Goal: Transaction & Acquisition: Purchase product/service

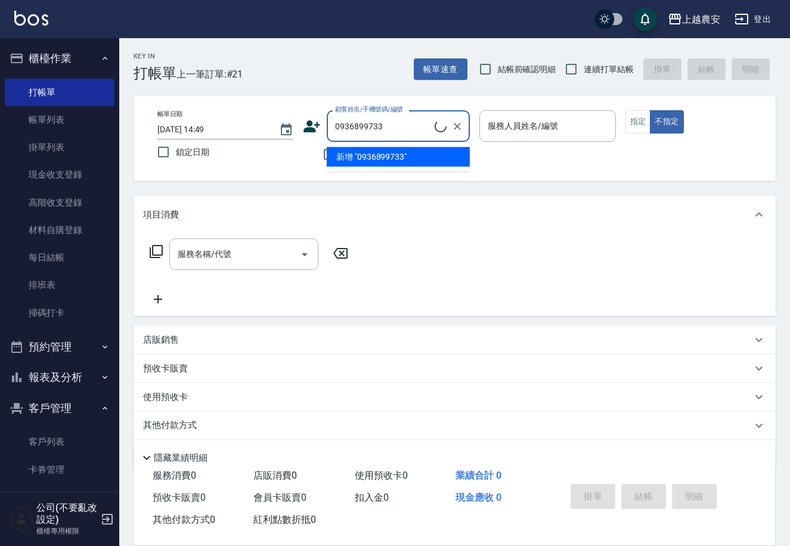
scroll to position [9, 0]
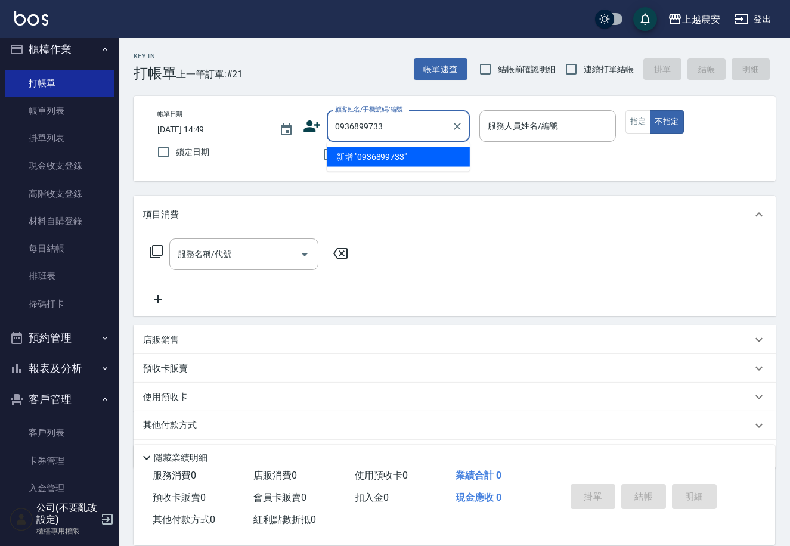
click at [379, 156] on li "新增 "0936899733"" at bounding box center [398, 157] width 143 height 20
type input "0936899733"
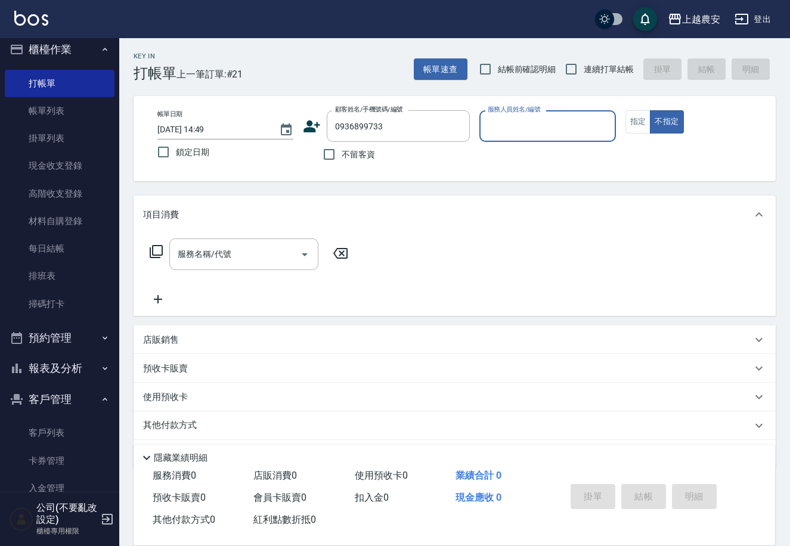
click at [306, 124] on icon at bounding box center [312, 126] width 18 height 18
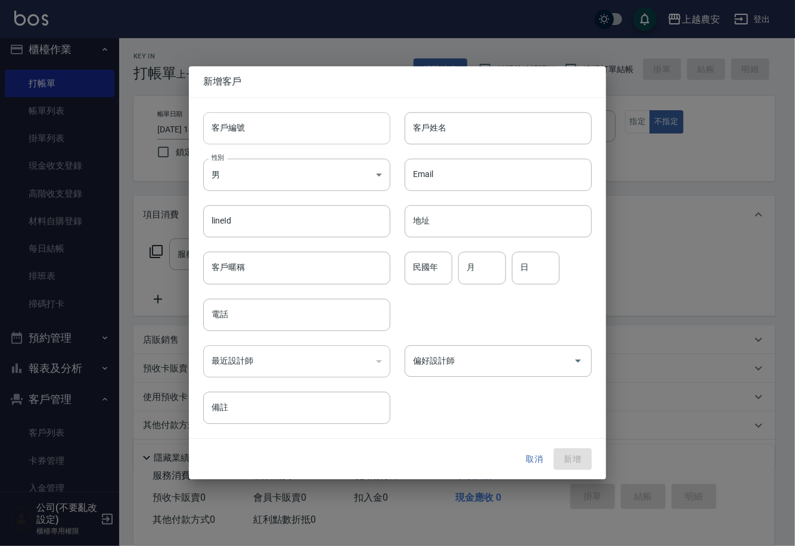
click at [305, 137] on input "客戶編號" at bounding box center [296, 128] width 187 height 32
type input "0936899733"
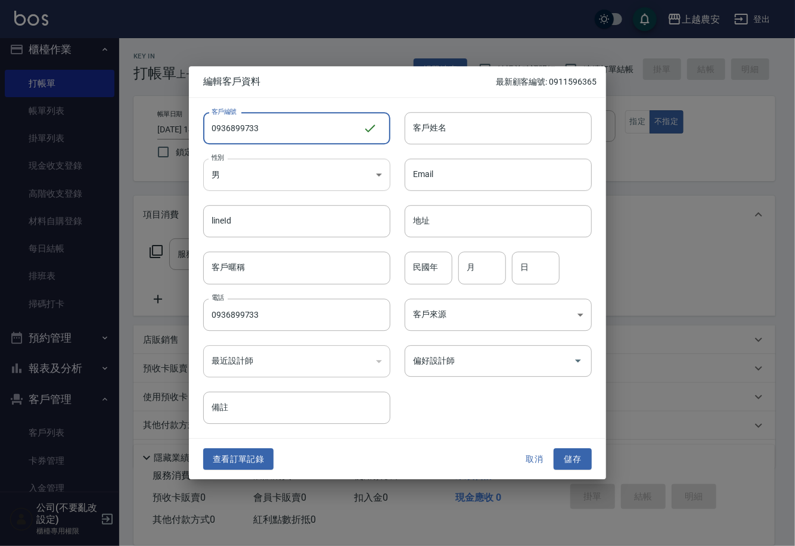
type input "0936899733"
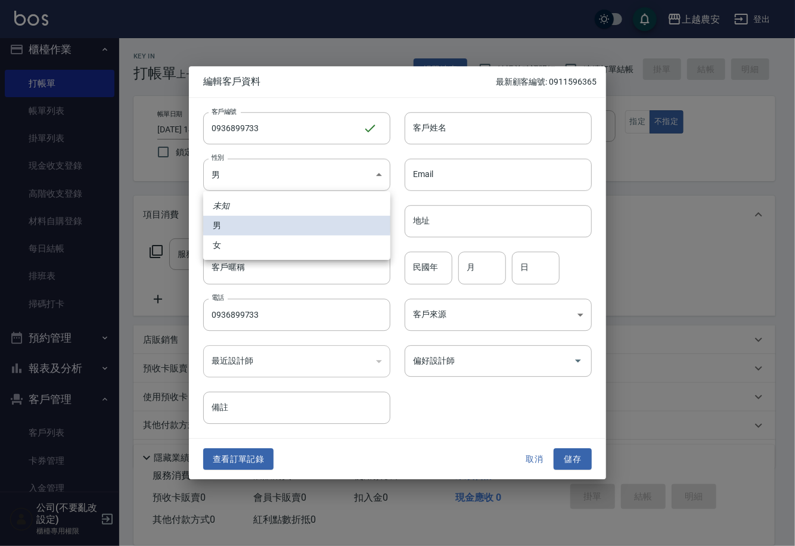
drag, startPoint x: 293, startPoint y: 168, endPoint x: 290, endPoint y: 236, distance: 68.0
click at [293, 176] on body "上越農安 登出 櫃檯作業 打帳單 帳單列表 掛單列表 現金收支登錄 高階收支登錄 材料自購登錄 每日結帳 排班表 掃碼打卡 預約管理 預約管理 單日預約紀錄 …" at bounding box center [397, 290] width 795 height 581
drag, startPoint x: 289, startPoint y: 243, endPoint x: 391, endPoint y: 146, distance: 141.3
click at [289, 243] on li "女" at bounding box center [296, 246] width 187 height 20
type input "[DEMOGRAPHIC_DATA]"
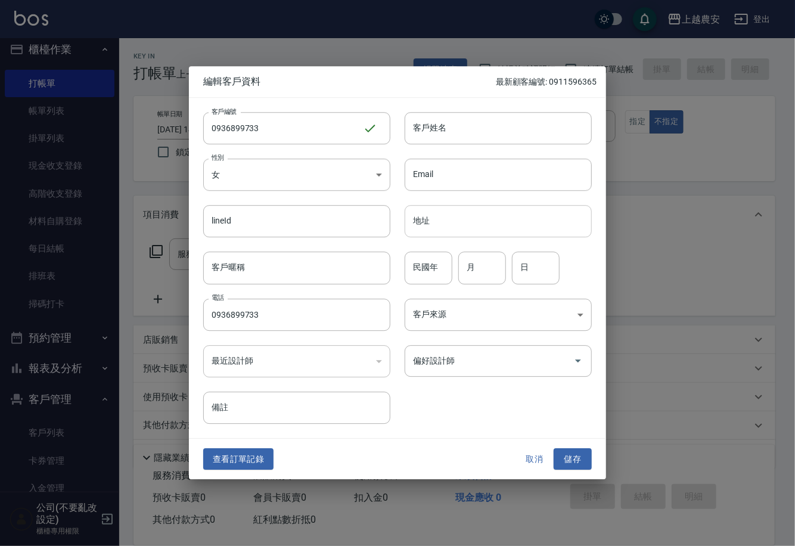
drag, startPoint x: 453, startPoint y: 116, endPoint x: 469, endPoint y: 216, distance: 100.8
click at [453, 116] on input "客戶姓名" at bounding box center [498, 128] width 187 height 32
type input "黃"
drag, startPoint x: 585, startPoint y: 462, endPoint x: 558, endPoint y: 425, distance: 45.7
click at [583, 458] on button "儲存" at bounding box center [573, 459] width 38 height 22
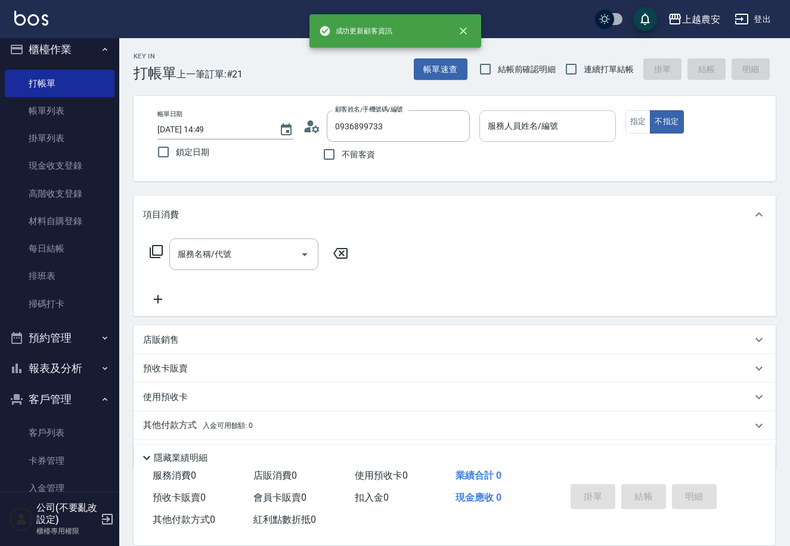
click at [512, 119] on div "服務人員姓名/編號 服務人員姓名/編號" at bounding box center [547, 126] width 136 height 32
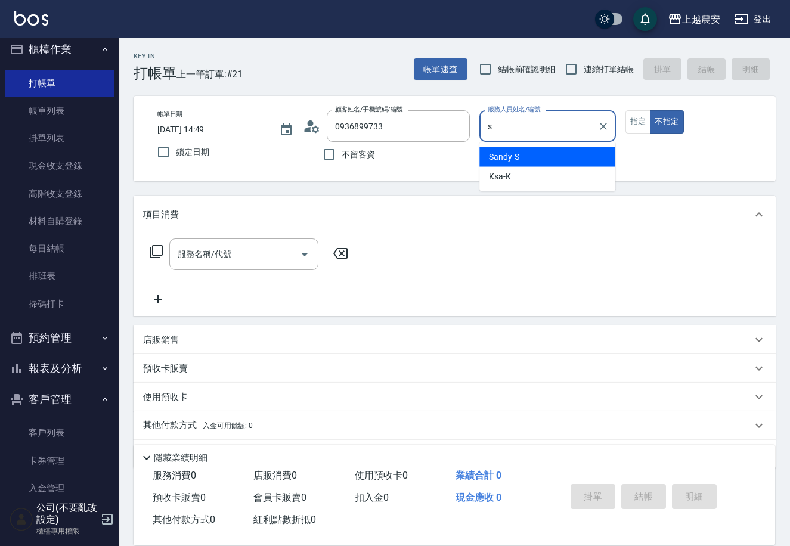
type input "Sandy-S"
type button "false"
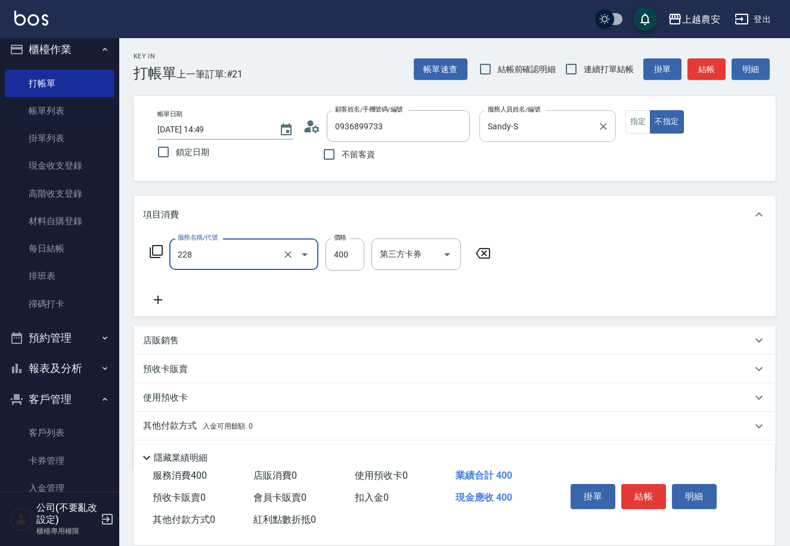
type input "洗髮(228)"
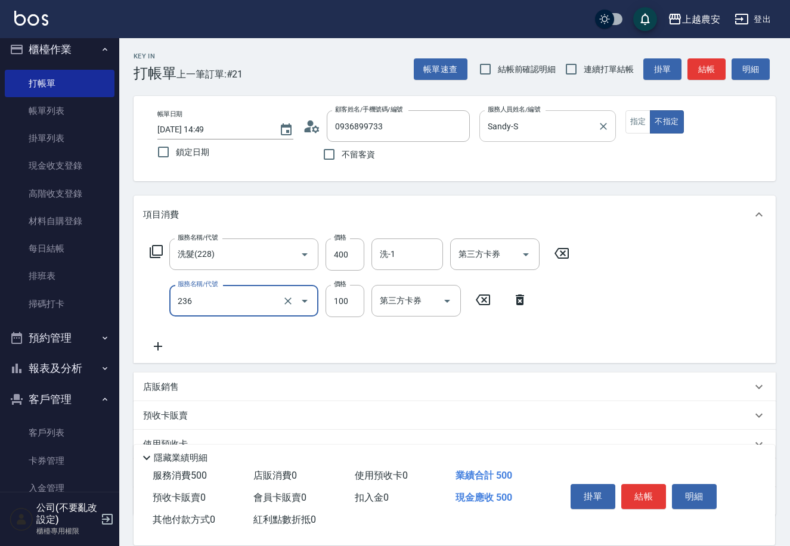
type input "手棒(236)"
click at [657, 490] on button "結帳" at bounding box center [643, 496] width 45 height 25
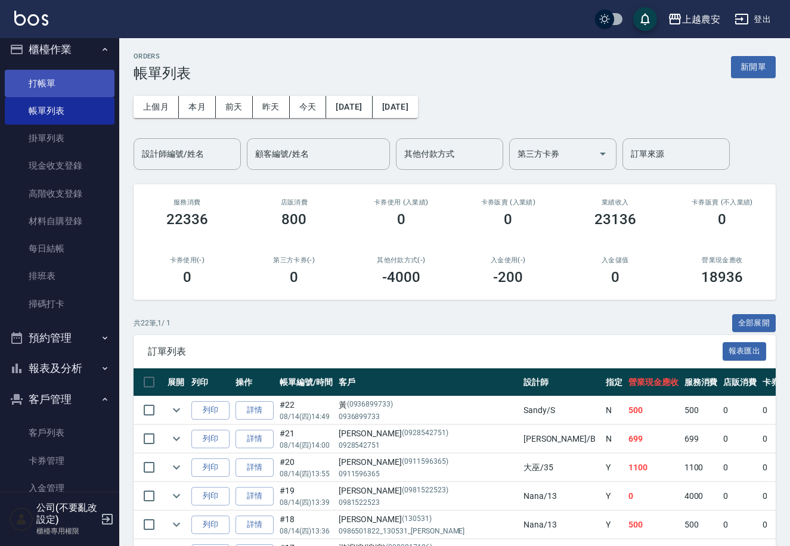
click at [49, 88] on link "打帳單" at bounding box center [60, 83] width 110 height 27
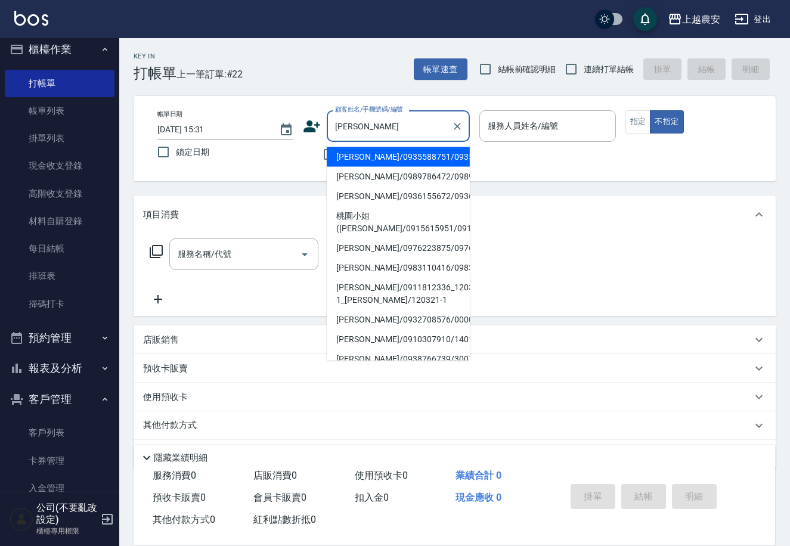
click at [379, 156] on li "[PERSON_NAME]/0935588751/0935588751" at bounding box center [398, 157] width 143 height 20
type input "[PERSON_NAME]/0935588751/0935588751"
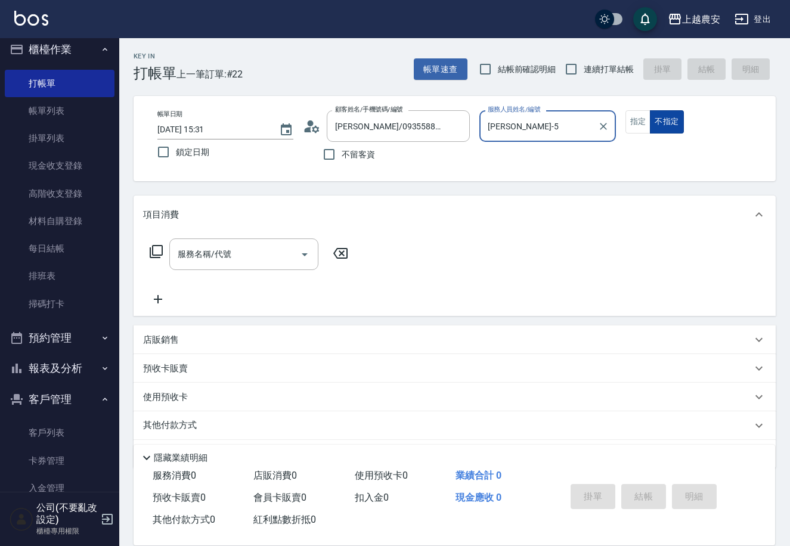
type input "Irene-5"
click at [633, 113] on button "指定" at bounding box center [639, 121] width 26 height 23
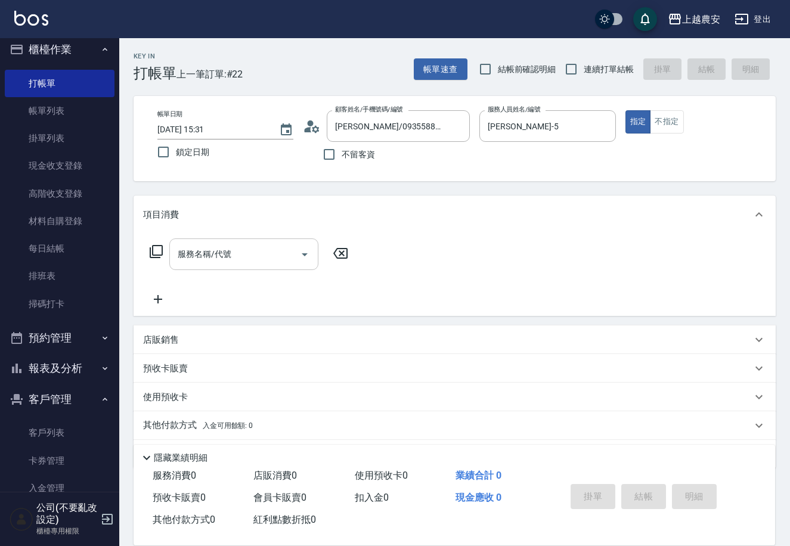
click at [201, 256] on div "服務名稱/代號 服務名稱/代號" at bounding box center [243, 255] width 149 height 32
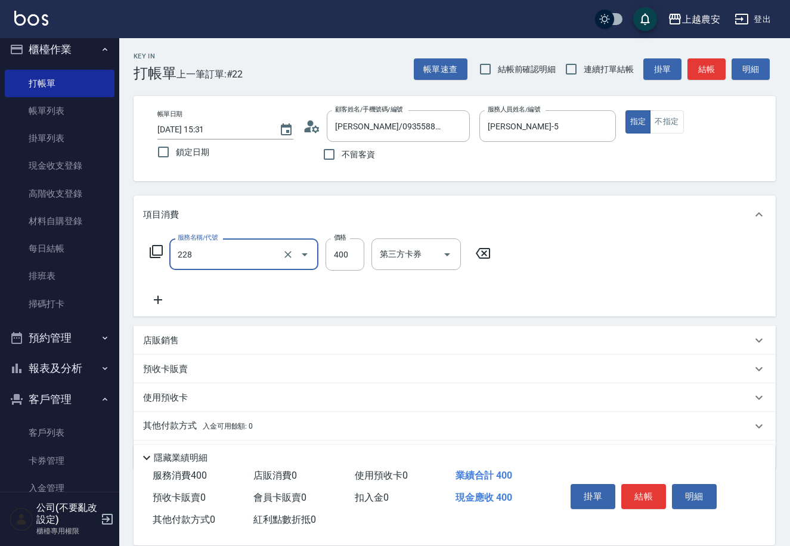
type input "洗髮(228)"
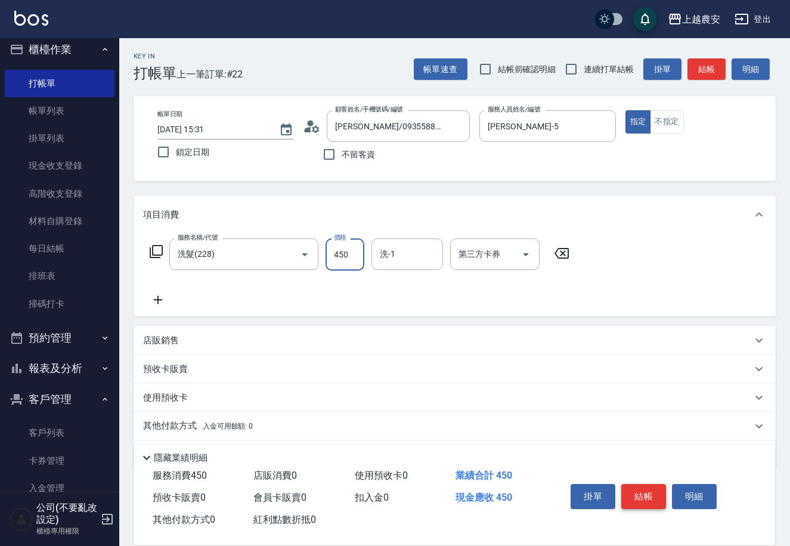
type input "450"
drag, startPoint x: 640, startPoint y: 493, endPoint x: 631, endPoint y: 494, distance: 9.0
click at [634, 494] on button "結帳" at bounding box center [643, 496] width 45 height 25
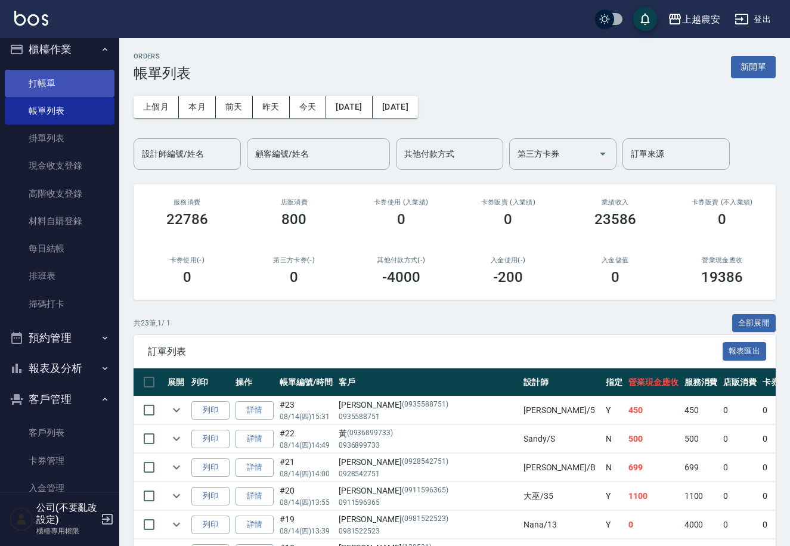
click at [50, 73] on link "打帳單" at bounding box center [60, 83] width 110 height 27
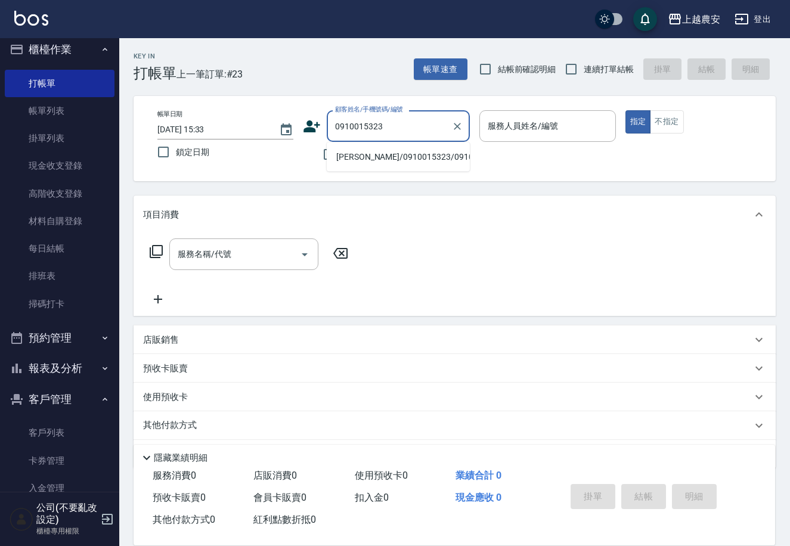
click at [405, 153] on li "[PERSON_NAME]/0910015323/0910015323" at bounding box center [398, 157] width 143 height 20
type input "[PERSON_NAME]/0910015323/0910015323"
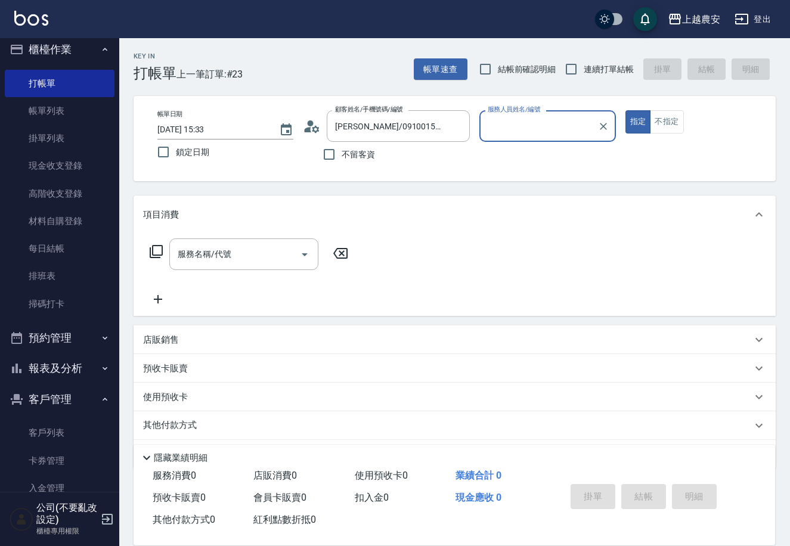
type input "Candy-7"
click at [259, 264] on input "服務名稱/代號" at bounding box center [235, 254] width 120 height 21
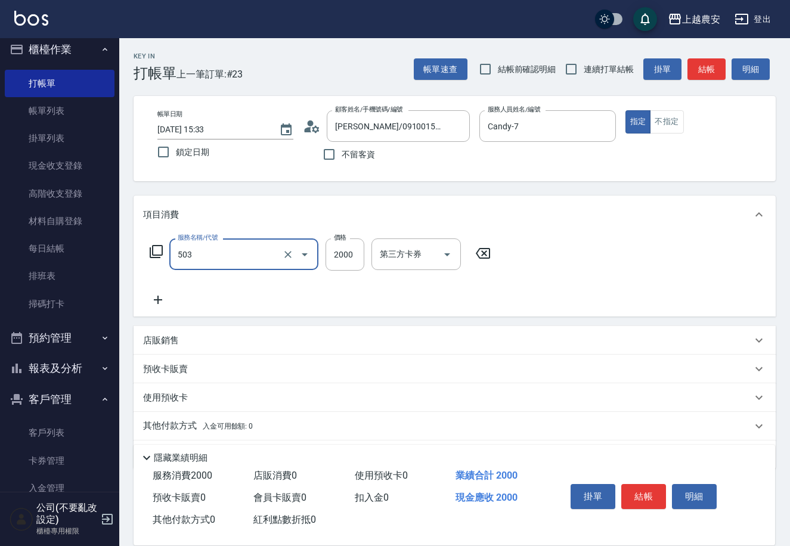
type input "染髮1500↑(503)"
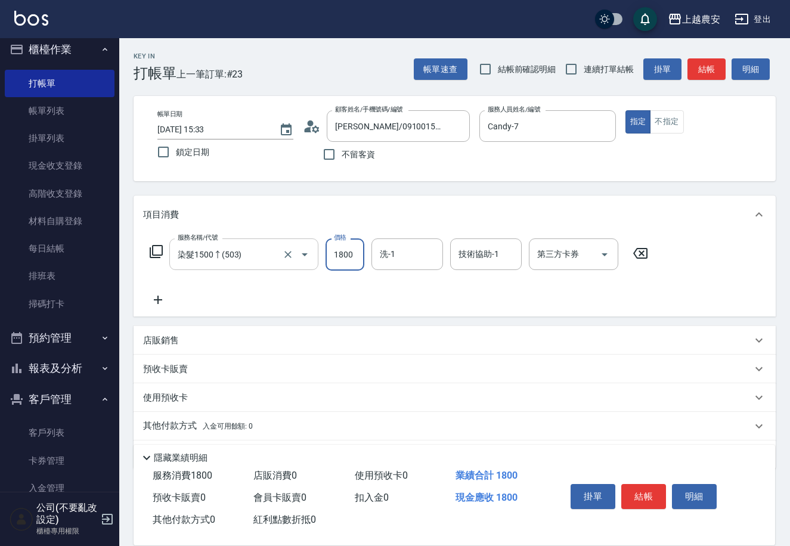
type input "1800"
type input "珮珮-30"
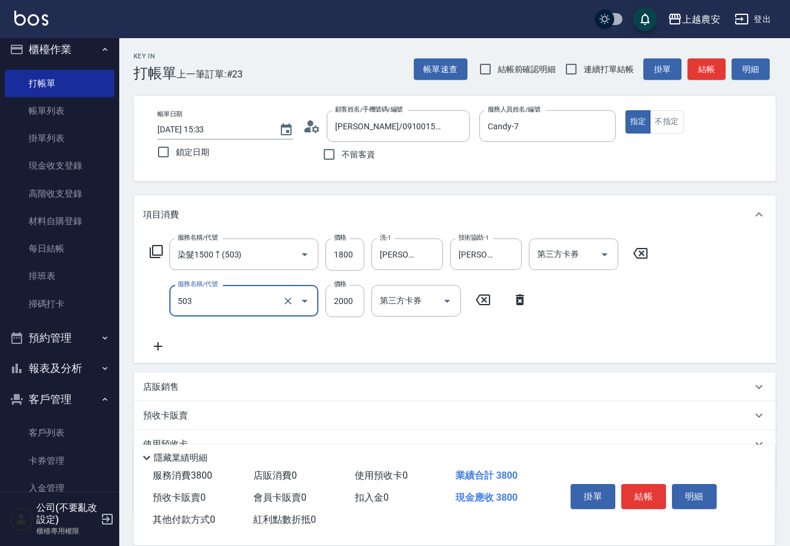
type input "染髮1500↑(503)"
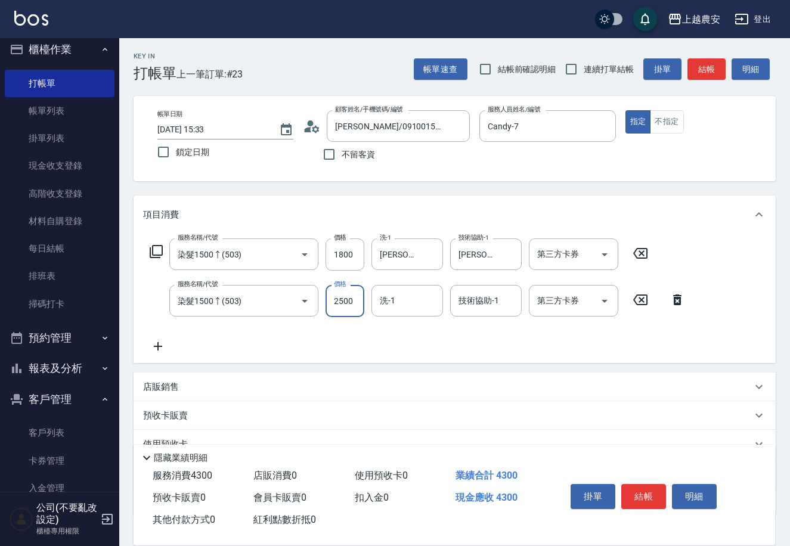
type input "2500"
type input "珮珮-30"
click at [156, 392] on div "店販銷售" at bounding box center [455, 387] width 642 height 29
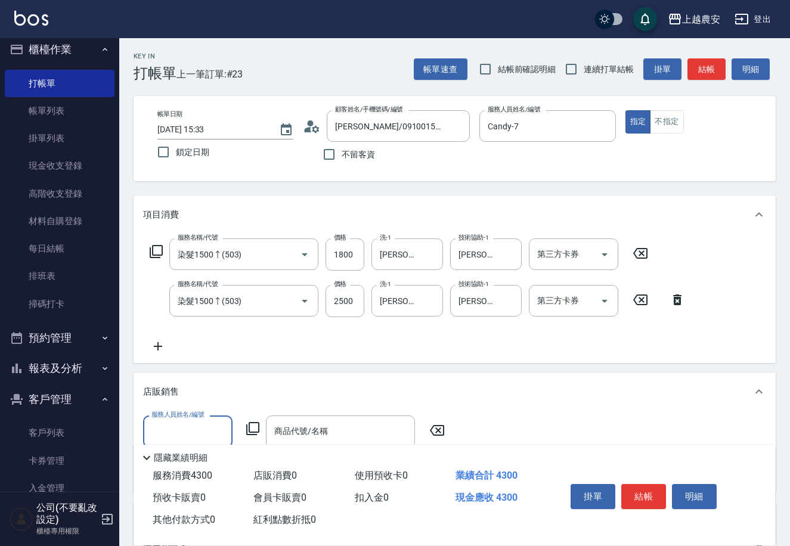
scroll to position [1, 0]
type input "Candy-7"
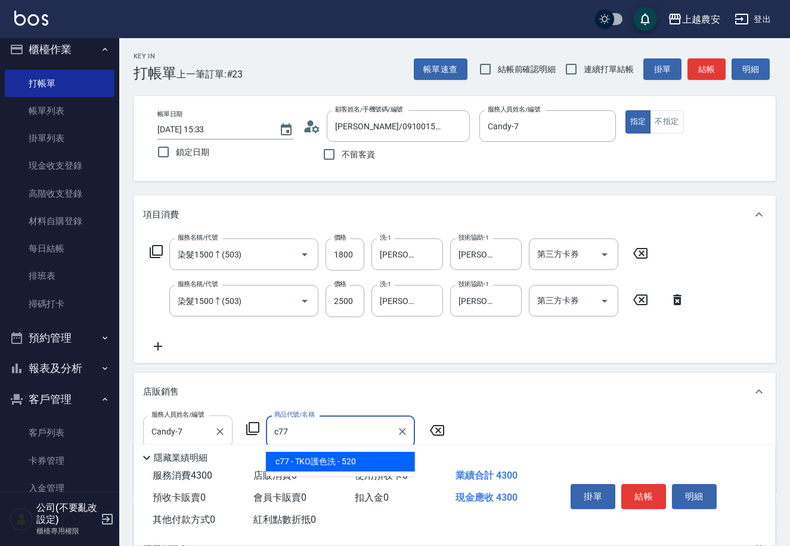
type input "TKO護色洗"
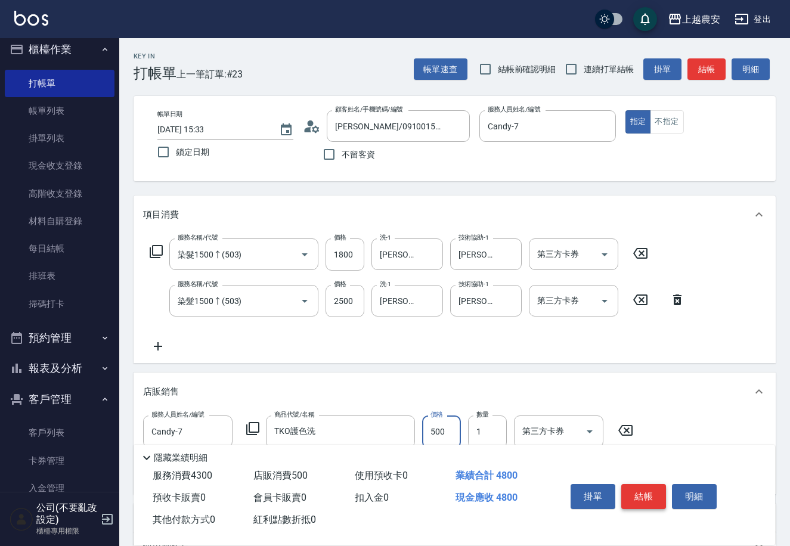
type input "500"
click at [649, 496] on button "結帳" at bounding box center [643, 496] width 45 height 25
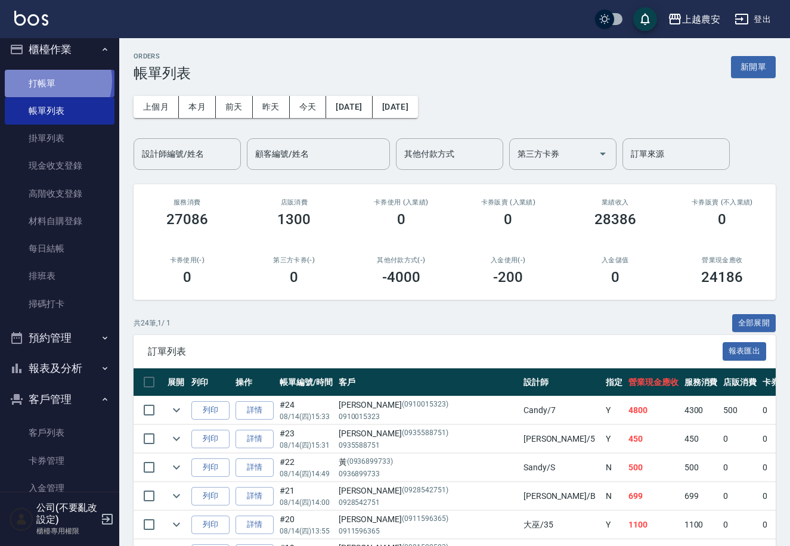
click at [49, 81] on link "打帳單" at bounding box center [60, 83] width 110 height 27
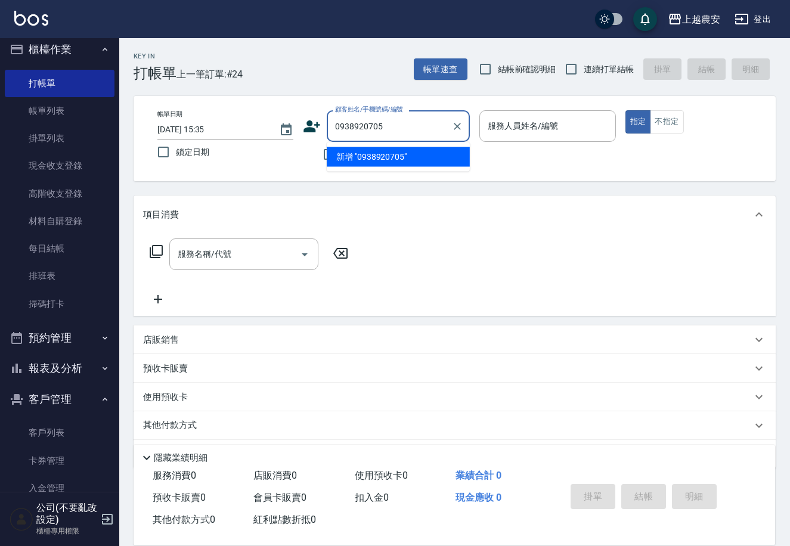
click at [382, 162] on li "新增 "0938920705"" at bounding box center [398, 157] width 143 height 20
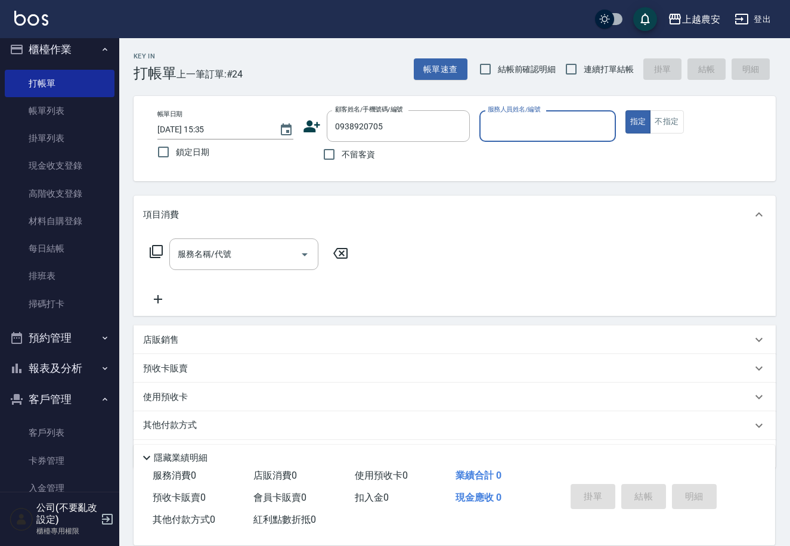
type input "0938920705"
click at [311, 128] on icon at bounding box center [312, 126] width 17 height 12
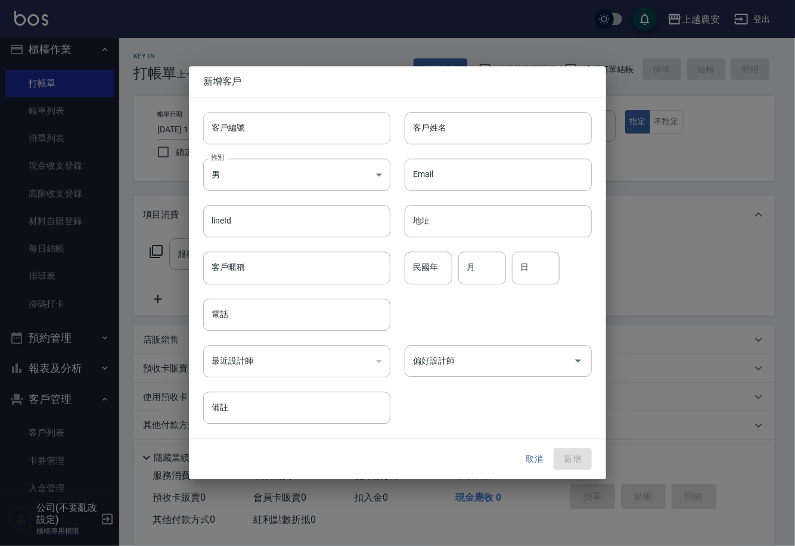
type input "0938920705"
click at [313, 130] on input "客戶編號" at bounding box center [296, 128] width 187 height 32
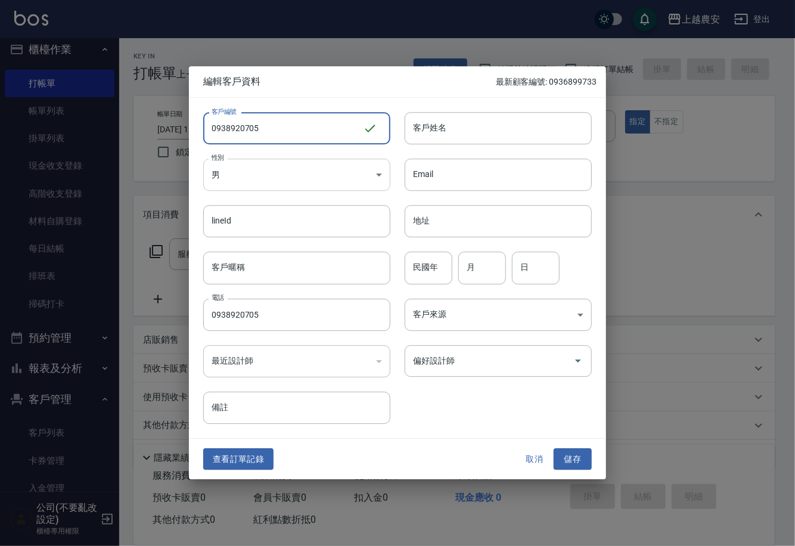
type input "0938920705"
click at [258, 181] on body "上越農安 登出 櫃檯作業 打帳單 帳單列表 掛單列表 現金收支登錄 高階收支登錄 材料自購登錄 每日結帳 排班表 掃碼打卡 預約管理 預約管理 單日預約紀錄 …" at bounding box center [397, 290] width 795 height 581
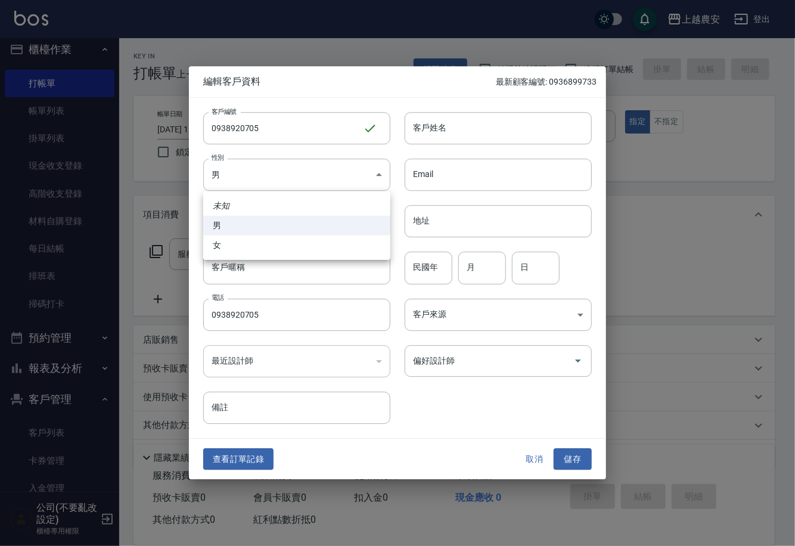
click at [262, 234] on li "男" at bounding box center [296, 226] width 187 height 20
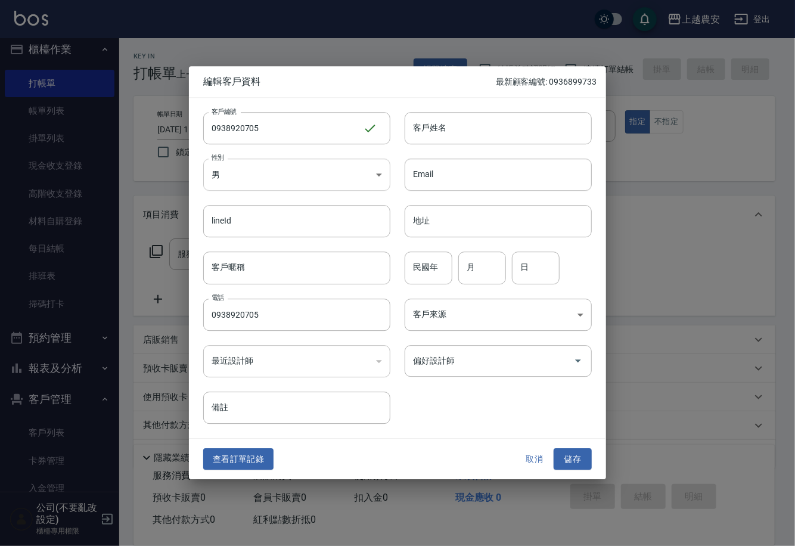
click at [256, 190] on body "上越農安 登出 櫃檯作業 打帳單 帳單列表 掛單列表 現金收支登錄 高階收支登錄 材料自購登錄 每日結帳 排班表 掃碼打卡 預約管理 預約管理 單日預約紀錄 …" at bounding box center [397, 290] width 795 height 581
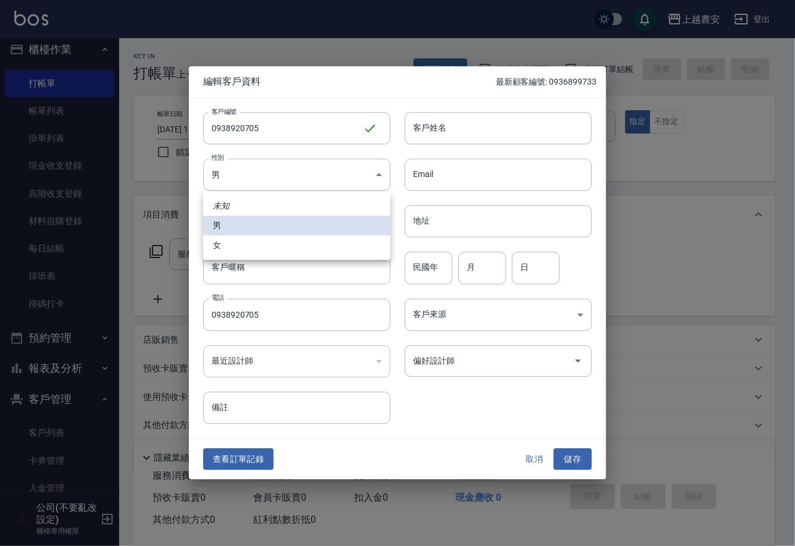
click at [250, 240] on li "女" at bounding box center [296, 246] width 187 height 20
type input "[DEMOGRAPHIC_DATA]"
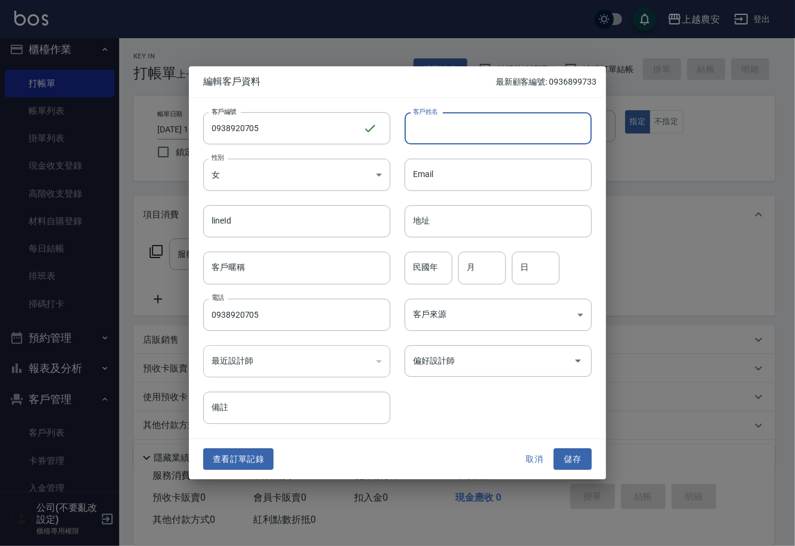
click at [443, 124] on input "客戶姓名" at bounding box center [498, 128] width 187 height 32
click at [471, 373] on div "偏好設計師" at bounding box center [498, 361] width 187 height 32
type input "汪嘉琪"
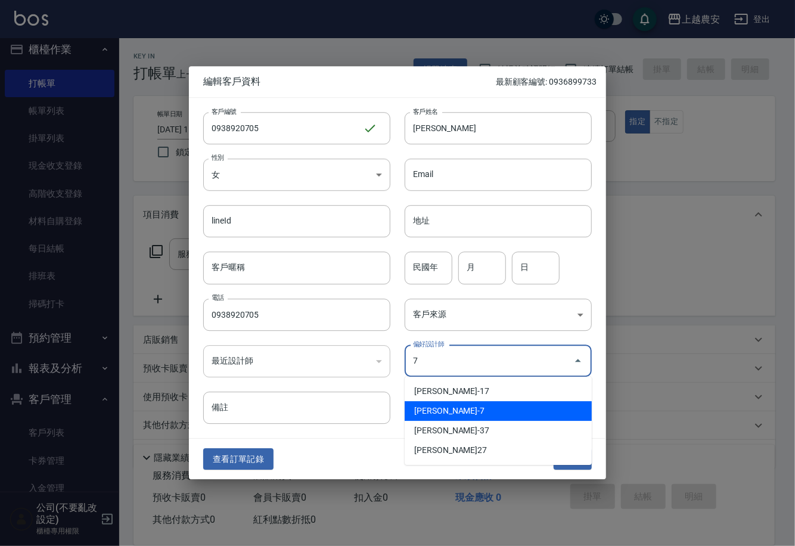
click at [469, 409] on li "[PERSON_NAME]-7" at bounding box center [498, 411] width 187 height 20
type input "林宛樺"
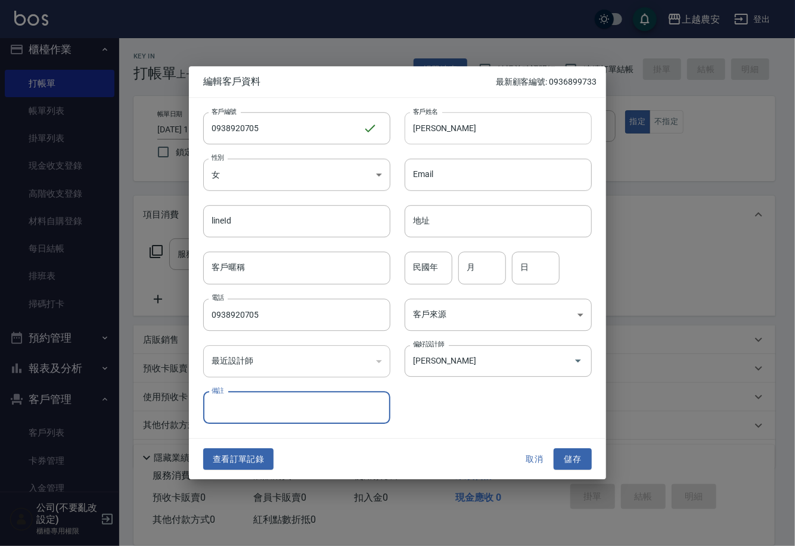
click at [428, 131] on input "汪嘉琪" at bounding box center [498, 128] width 187 height 32
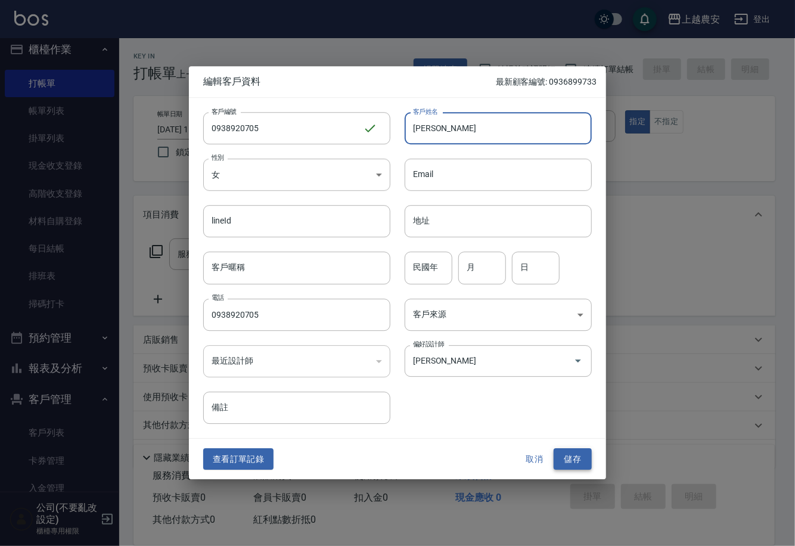
type input "[PERSON_NAME]"
click at [569, 456] on button "儲存" at bounding box center [573, 459] width 38 height 22
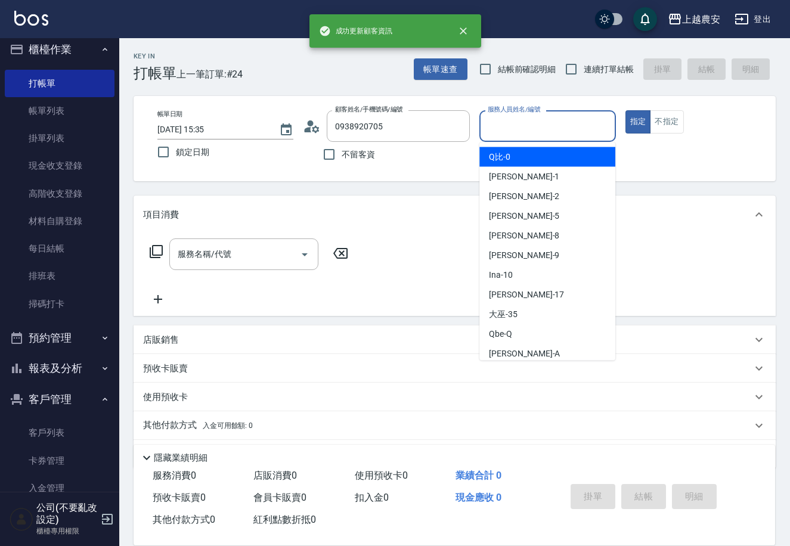
click at [509, 134] on input "服務人員姓名/編號" at bounding box center [547, 126] width 125 height 21
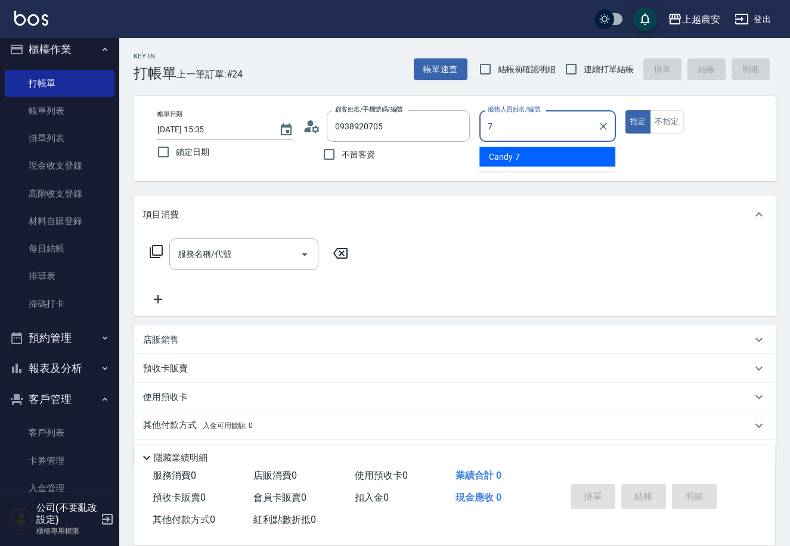
type input "Candy-7"
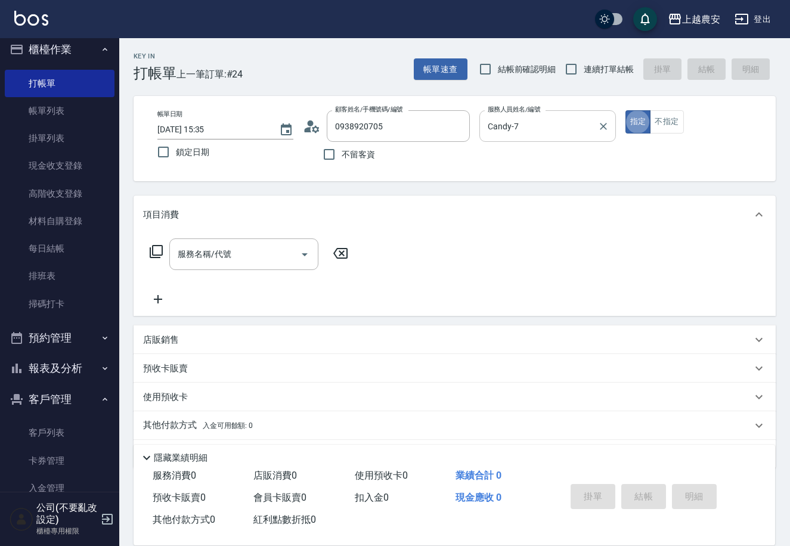
type button "true"
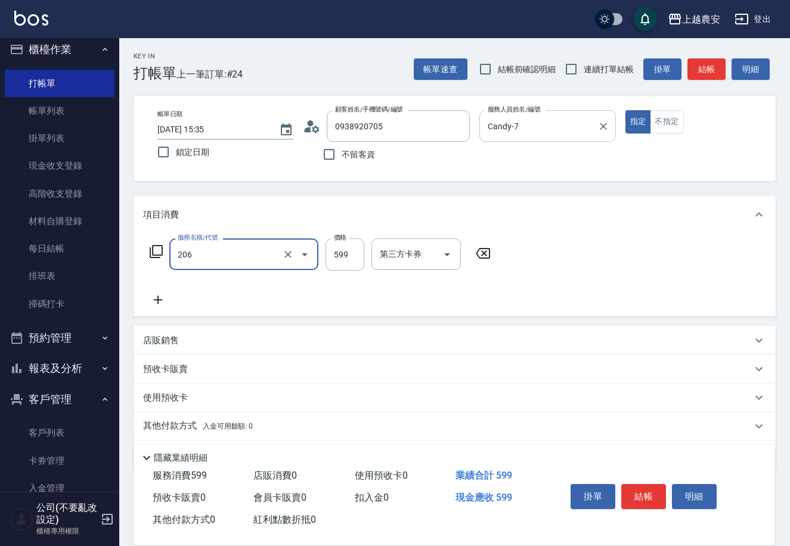
type input "洗+剪(206)"
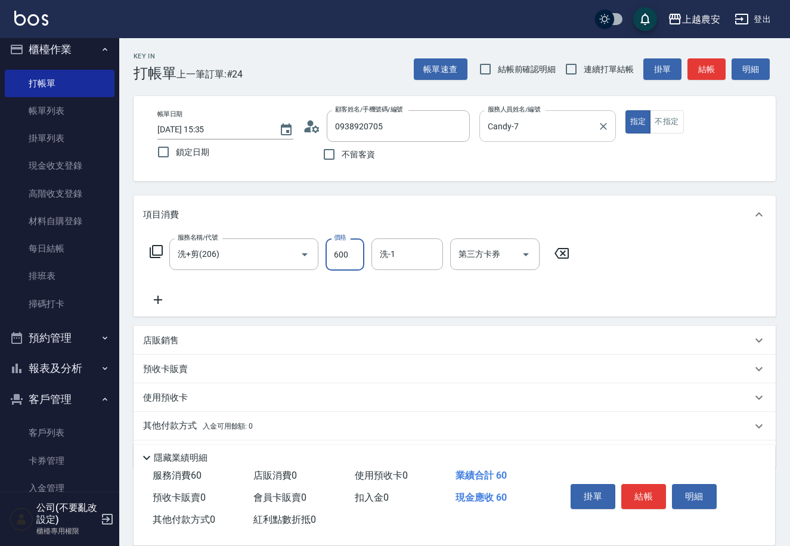
type input "600"
type input "酪梨-34"
click at [652, 484] on button "結帳" at bounding box center [643, 496] width 45 height 25
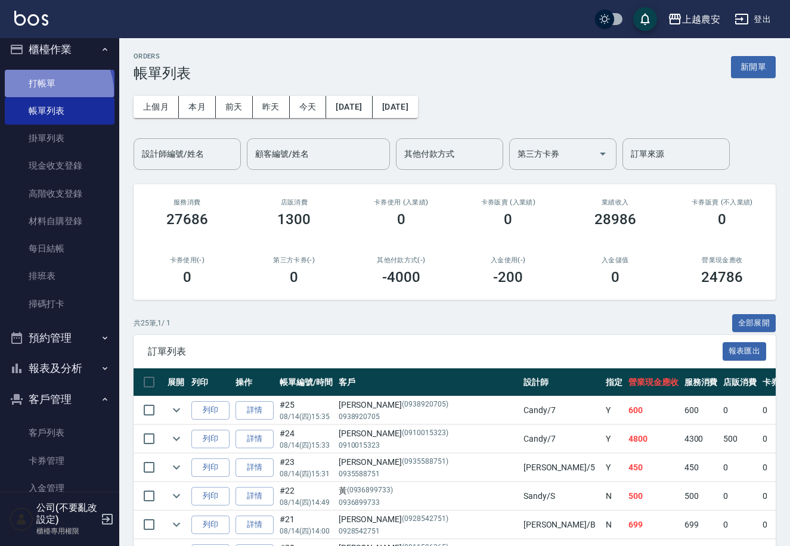
click at [45, 92] on link "打帳單" at bounding box center [60, 83] width 110 height 27
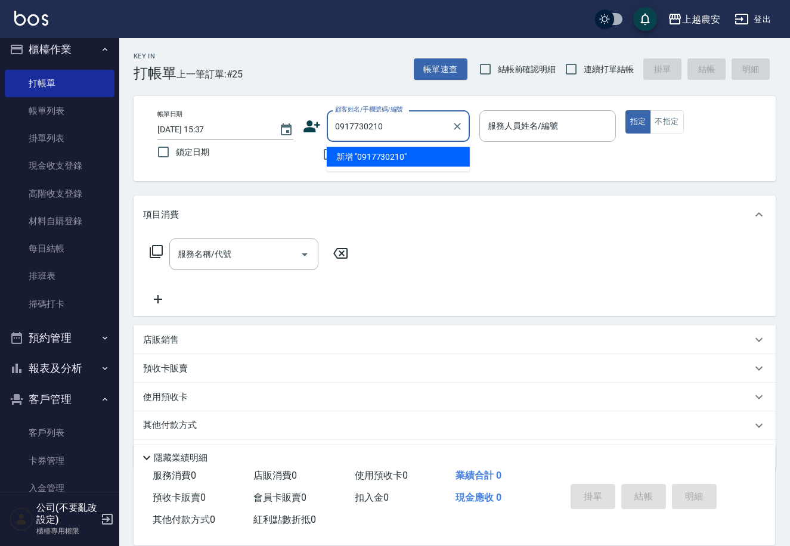
click at [398, 163] on li "新增 "0917730210"" at bounding box center [398, 157] width 143 height 20
type input "0917730210"
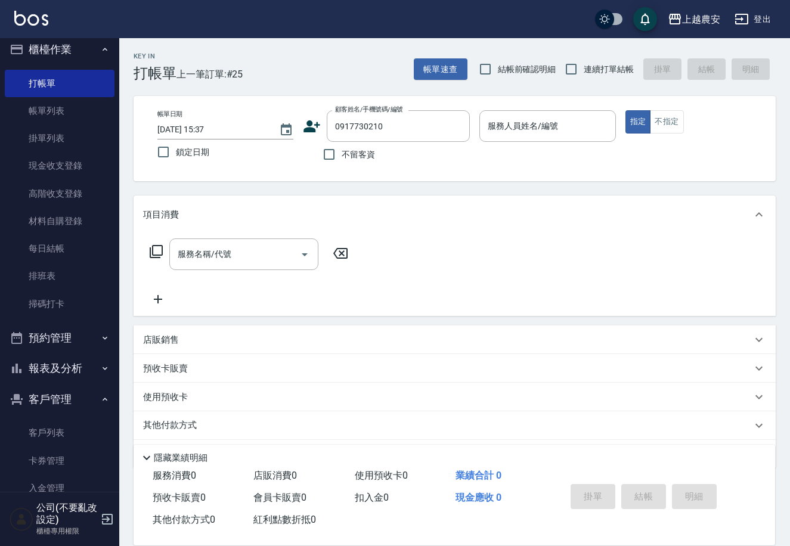
click at [305, 122] on icon at bounding box center [312, 126] width 18 height 18
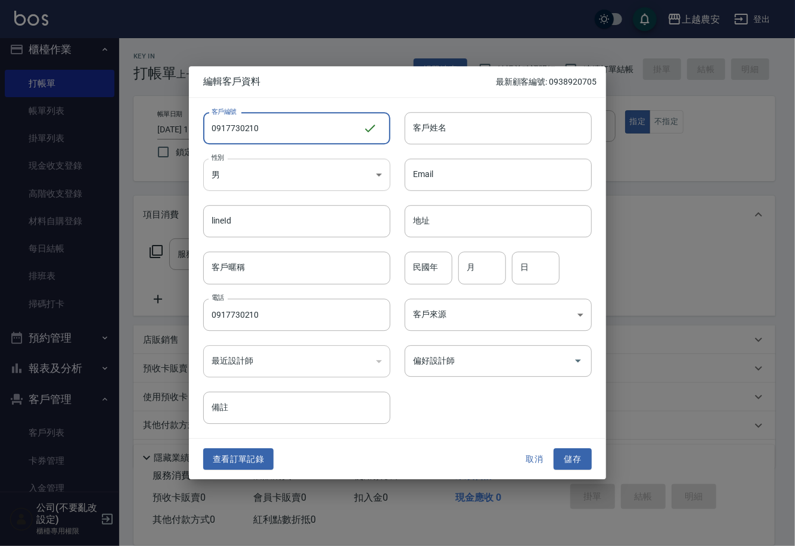
type input "0917730210"
click at [318, 185] on body "上越農安 登出 櫃檯作業 打帳單 帳單列表 掛單列表 現金收支登錄 高階收支登錄 材料自購登錄 每日結帳 排班表 掃碼打卡 預約管理 預約管理 單日預約紀錄 …" at bounding box center [397, 290] width 795 height 581
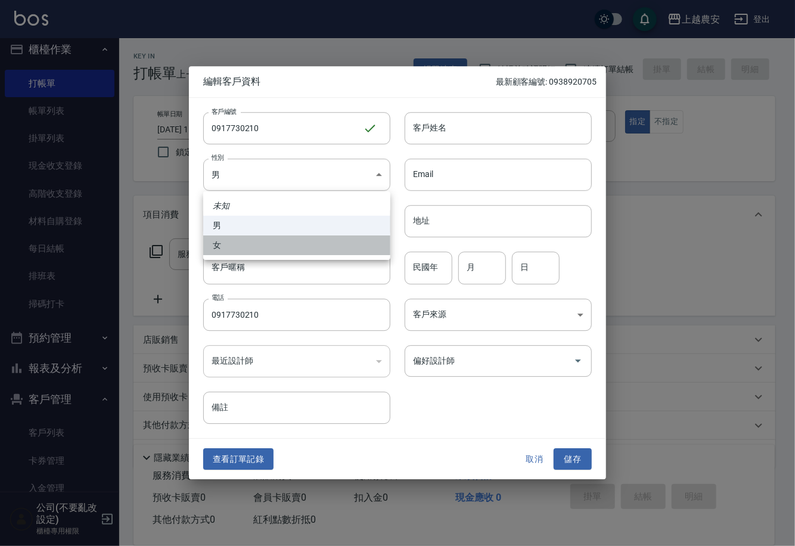
click at [311, 242] on li "女" at bounding box center [296, 246] width 187 height 20
type input "[DEMOGRAPHIC_DATA]"
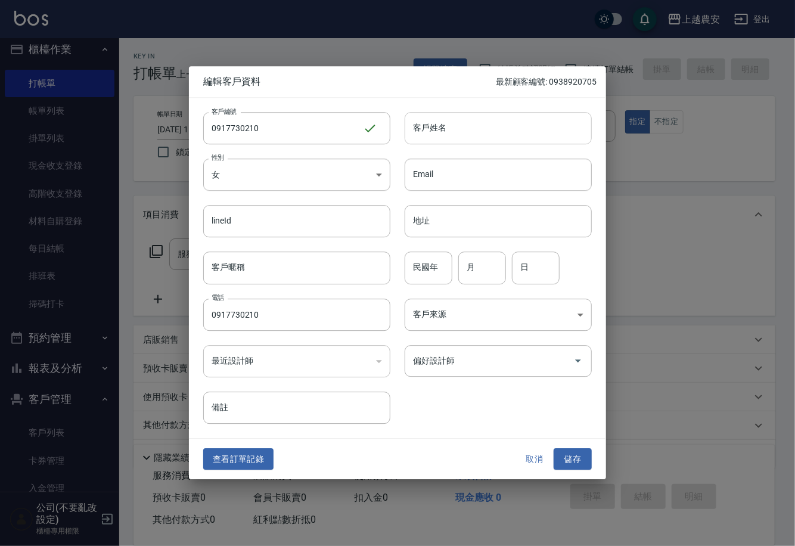
click at [444, 136] on input "客戶姓名" at bounding box center [498, 128] width 187 height 32
click at [431, 372] on div "偏好設計師" at bounding box center [498, 361] width 187 height 32
type input "[PERSON_NAME]"
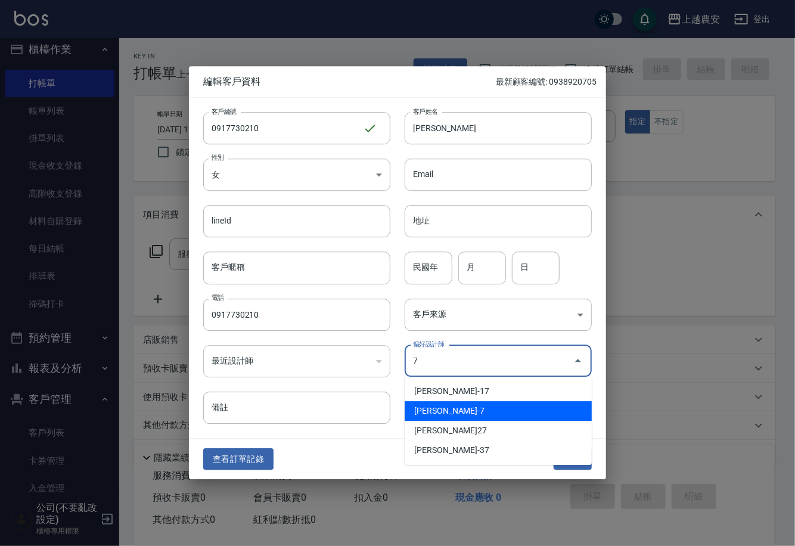
click at [441, 410] on li "[PERSON_NAME]-7" at bounding box center [498, 411] width 187 height 20
type input "林宛樺"
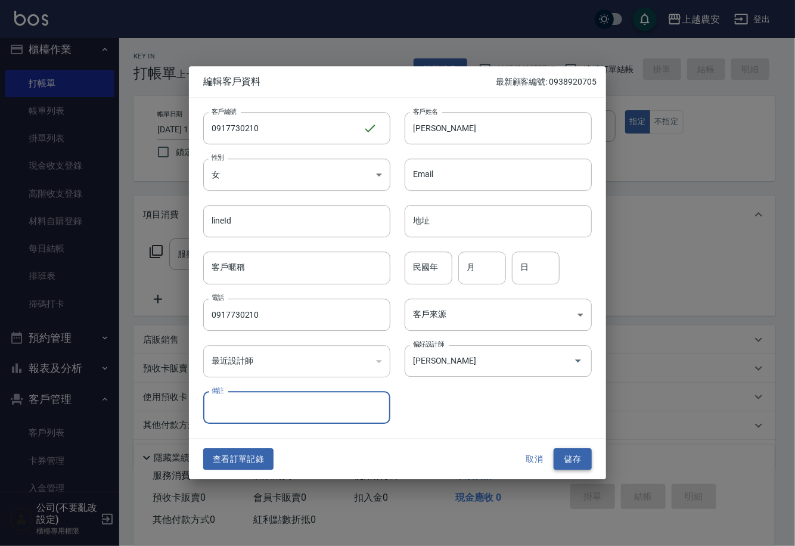
click at [562, 456] on button "儲存" at bounding box center [573, 459] width 38 height 22
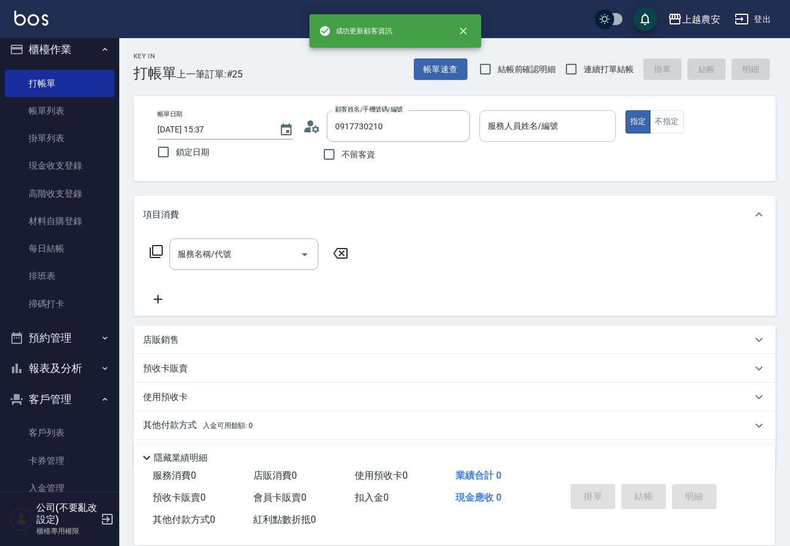
click at [546, 133] on input "服務人員姓名/編號" at bounding box center [547, 126] width 125 height 21
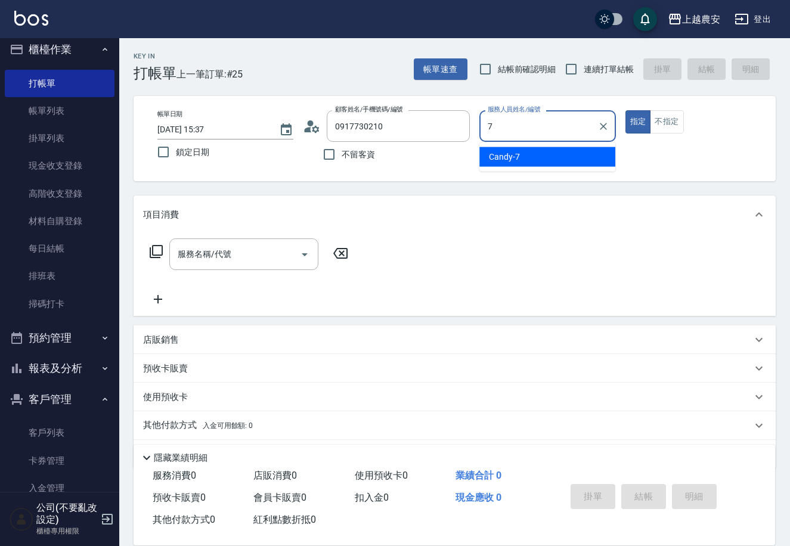
type input "Candy-7"
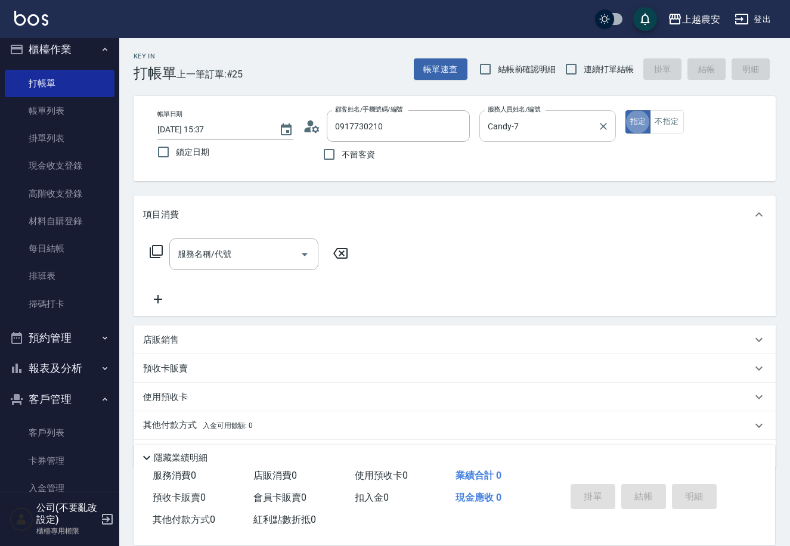
type button "true"
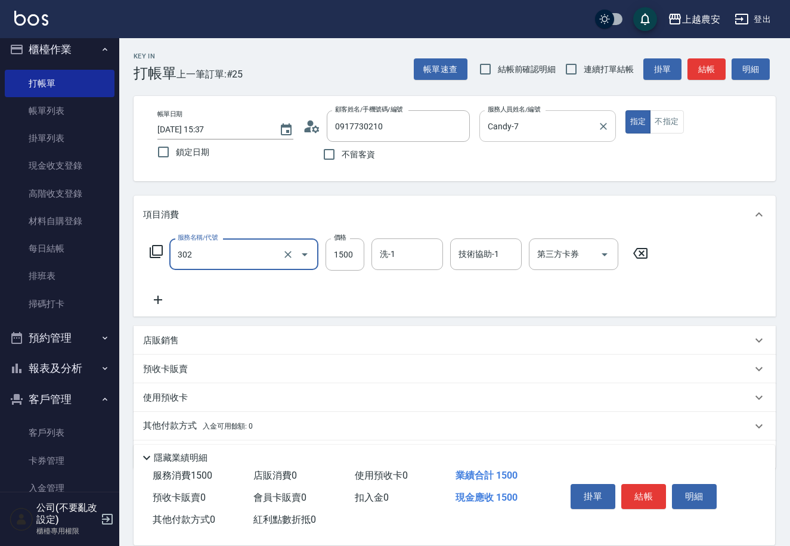
type input "燙髮1500↓(自購)(302)"
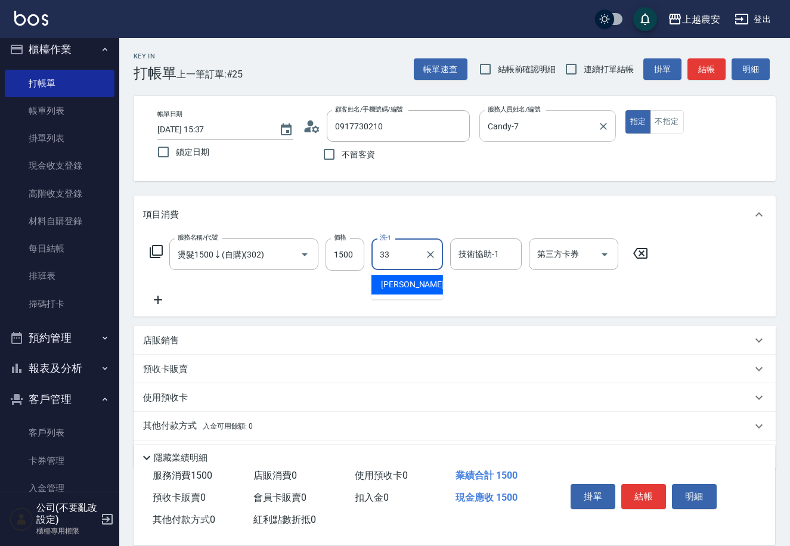
type input "[PERSON_NAME]-33"
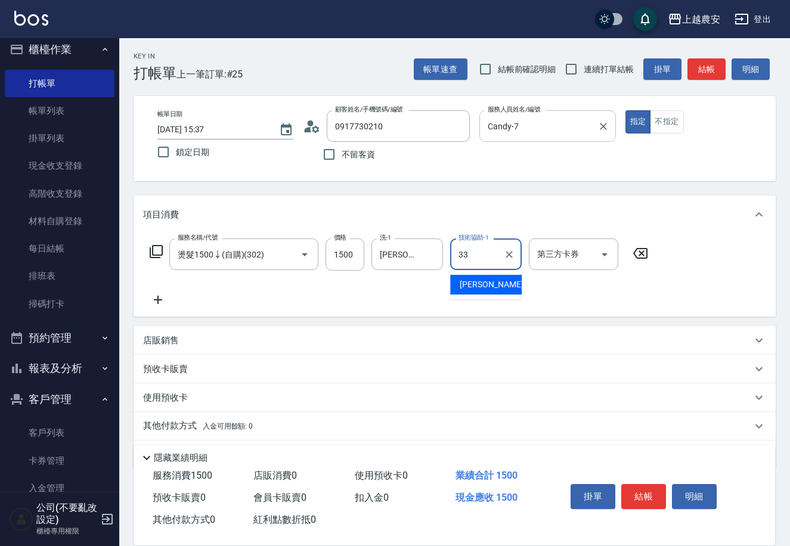
type input "[PERSON_NAME]-33"
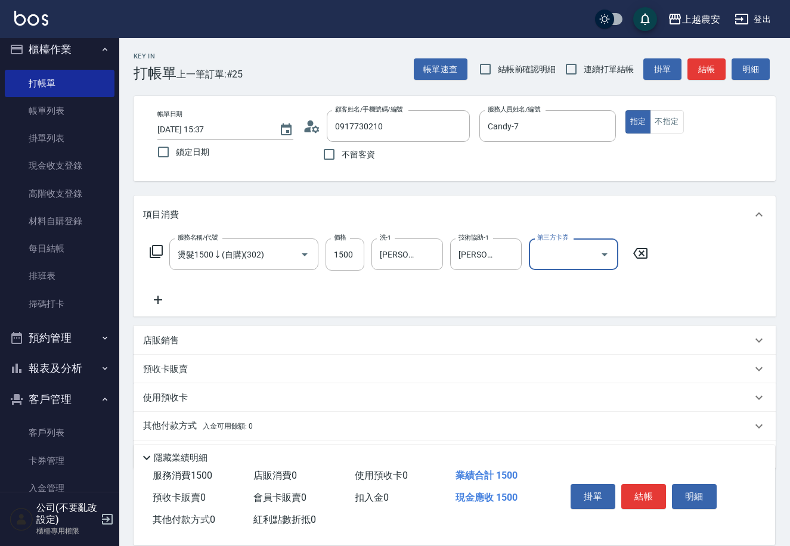
click at [190, 343] on div "店販銷售" at bounding box center [447, 341] width 609 height 13
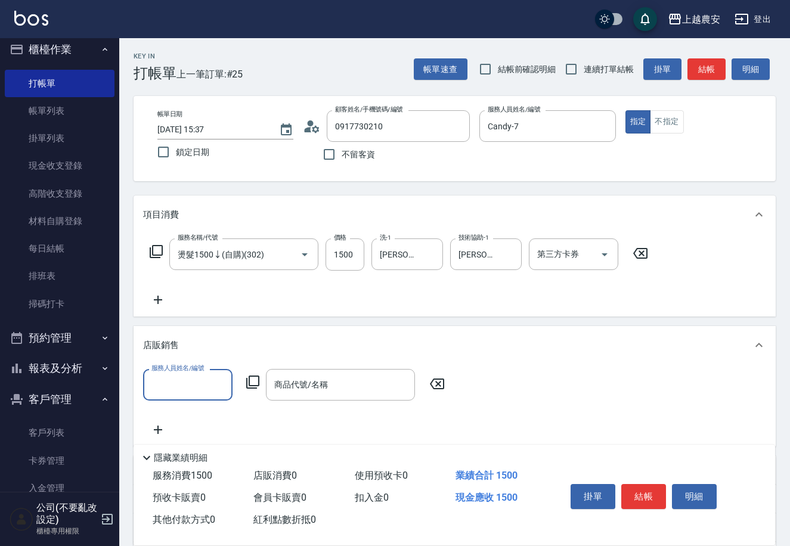
scroll to position [1, 0]
type input "Candy-7"
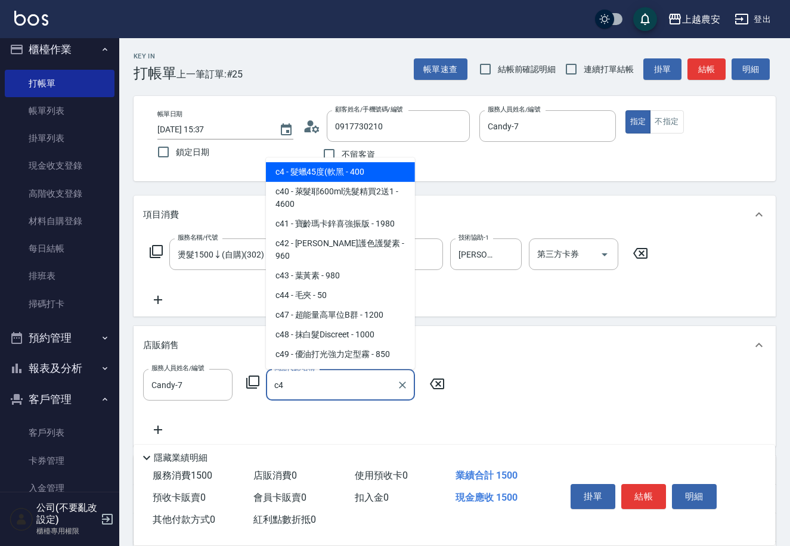
type input "髮蠟45度(軟黑"
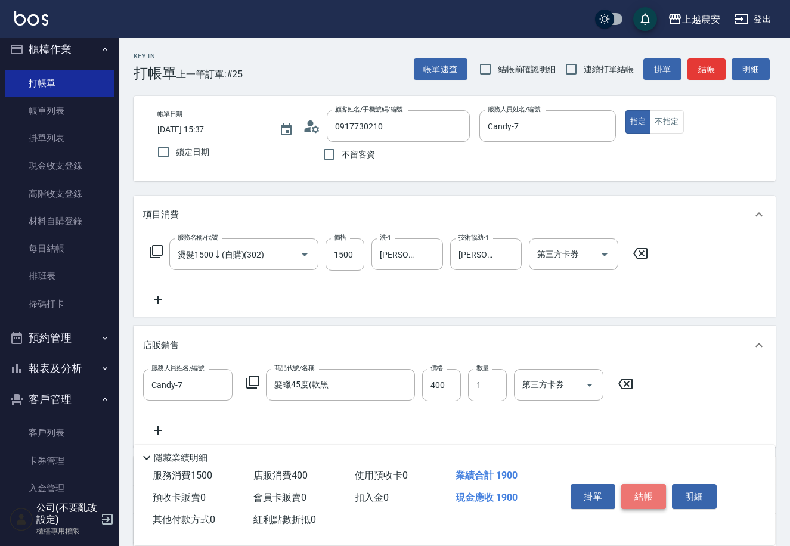
click at [652, 494] on button "結帳" at bounding box center [643, 496] width 45 height 25
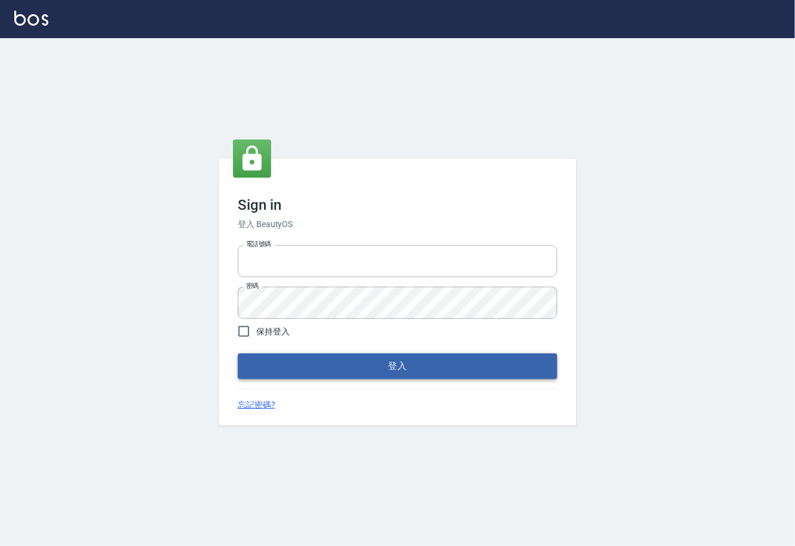
type input "0225929166"
click at [392, 367] on button "登入" at bounding box center [398, 366] width 320 height 25
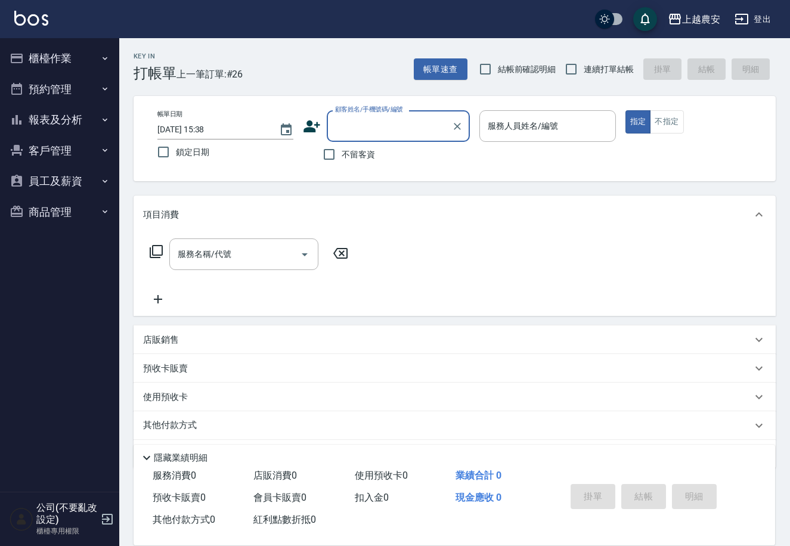
click at [41, 63] on button "櫃檯作業" at bounding box center [60, 58] width 110 height 31
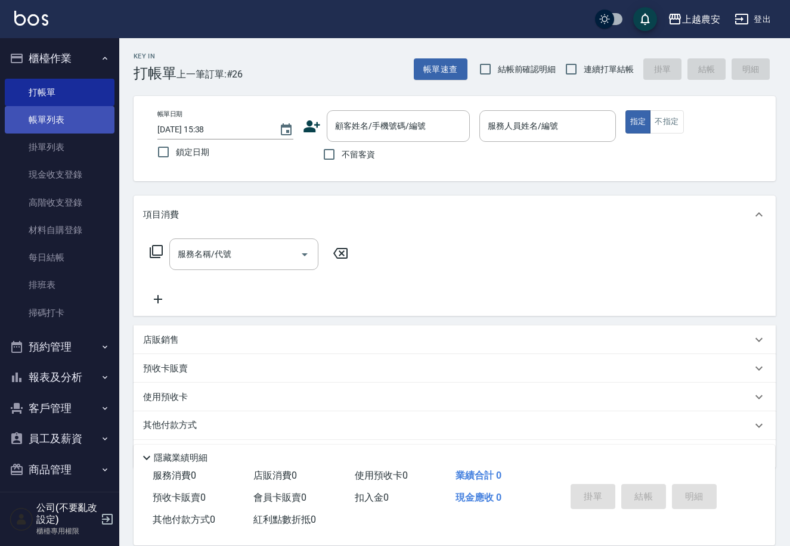
click at [57, 122] on link "帳單列表" at bounding box center [60, 119] width 110 height 27
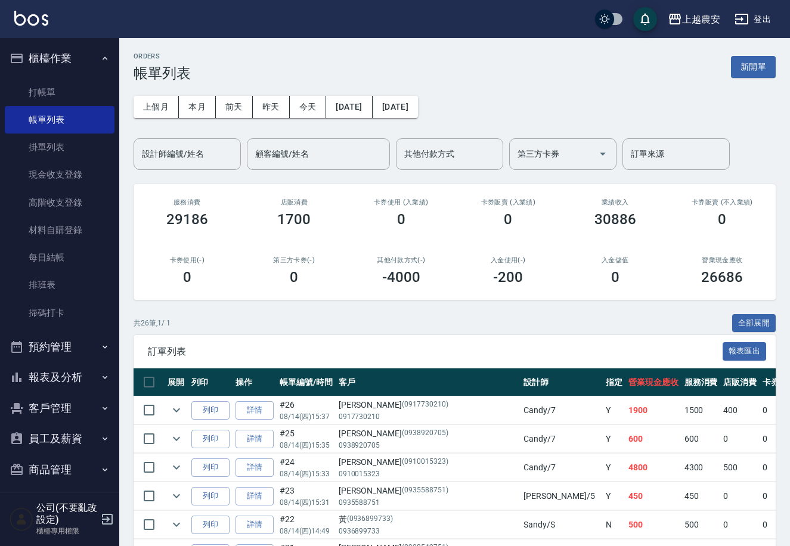
click at [77, 385] on button "報表及分析" at bounding box center [60, 377] width 110 height 31
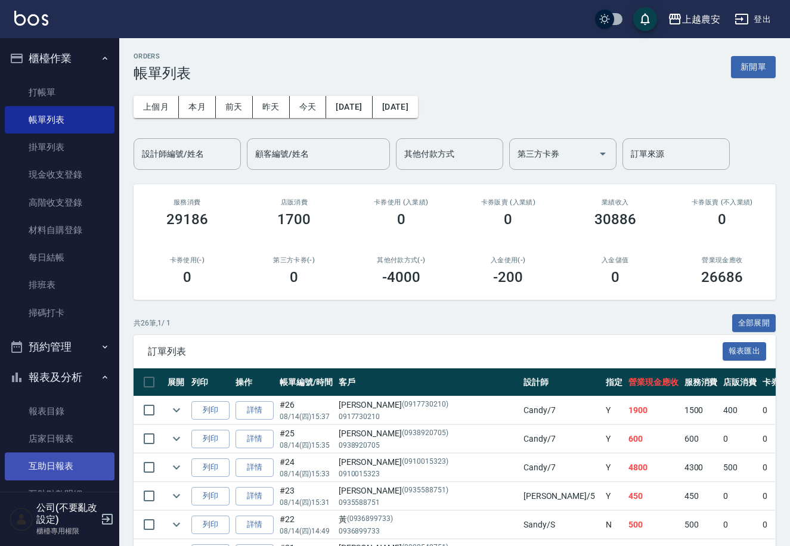
click at [52, 459] on link "互助日報表" at bounding box center [60, 466] width 110 height 27
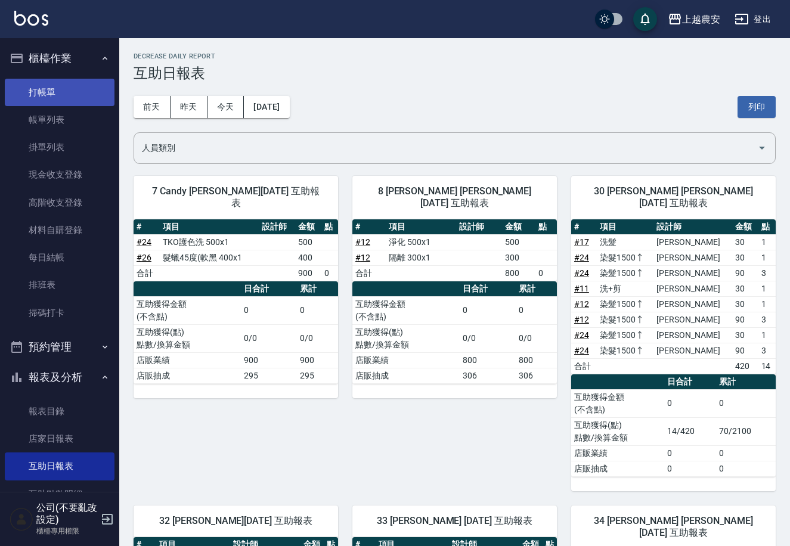
click at [60, 83] on link "打帳單" at bounding box center [60, 92] width 110 height 27
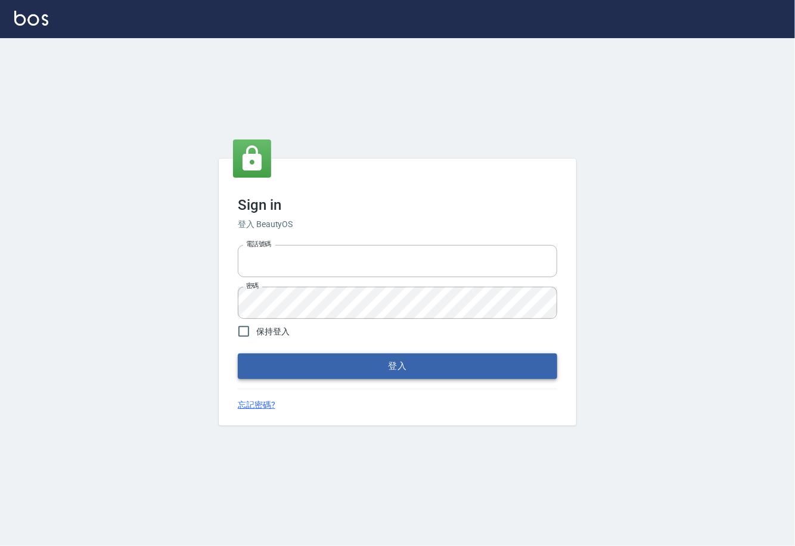
type input "0225929166"
click at [386, 374] on button "登入" at bounding box center [398, 366] width 320 height 25
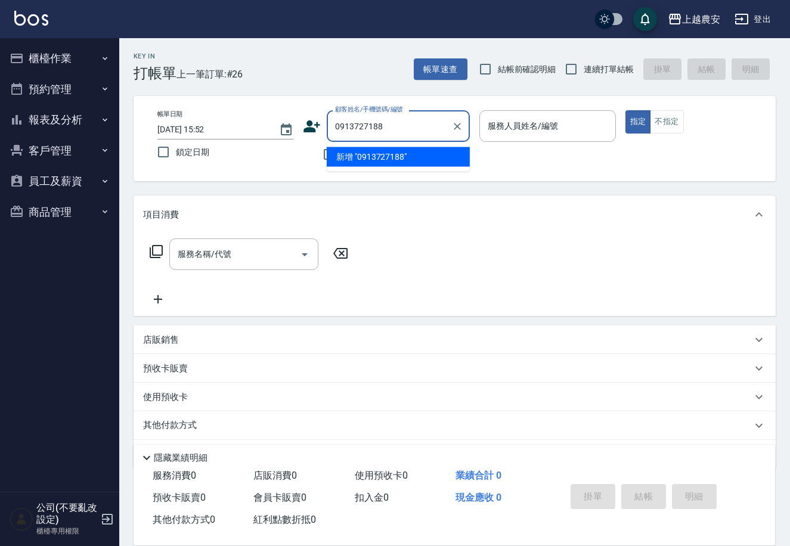
click at [372, 158] on li "新增 "0913727188"" at bounding box center [398, 157] width 143 height 20
type input "0913727188"
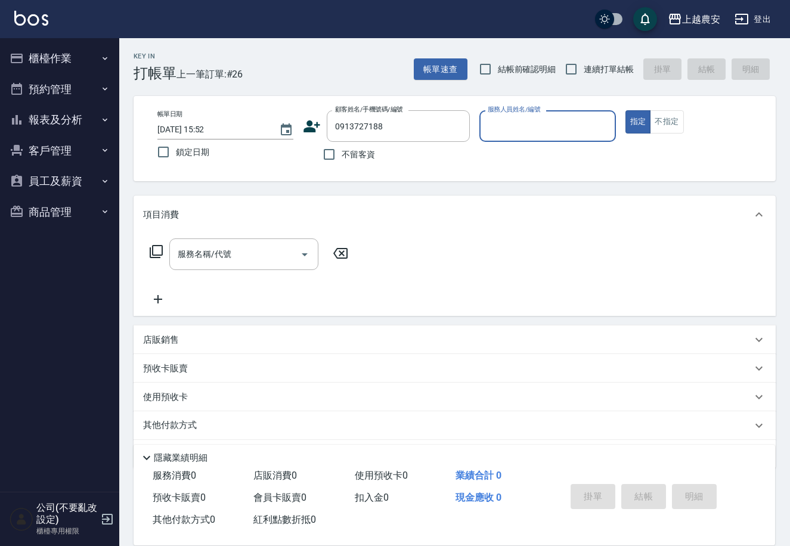
click at [308, 129] on icon at bounding box center [312, 126] width 17 height 12
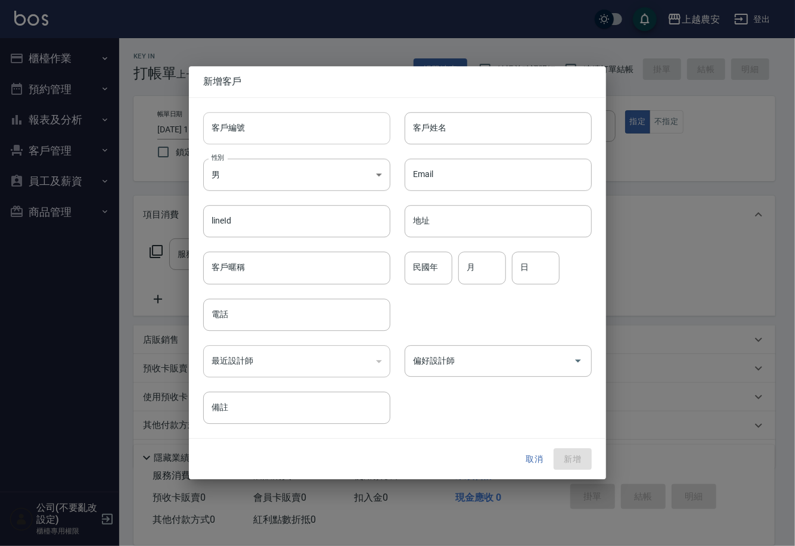
click at [307, 134] on input "客戶編號" at bounding box center [296, 128] width 187 height 32
type input "0913727188"
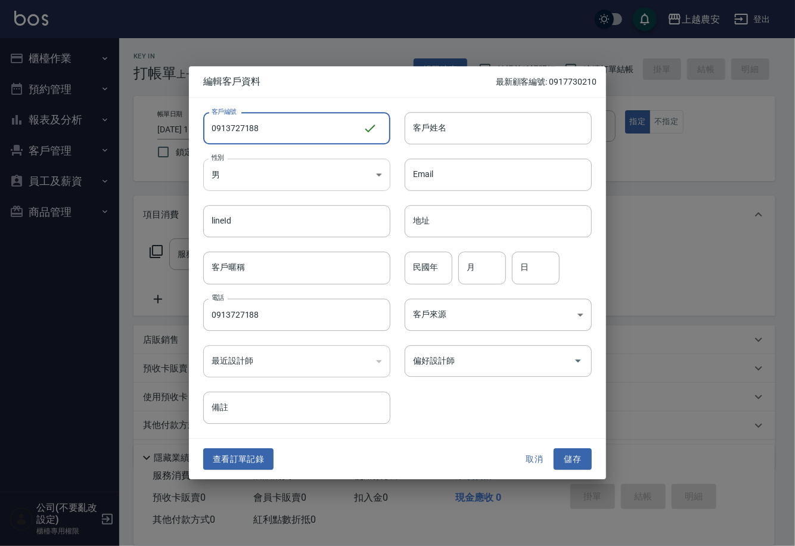
type input "0913727188"
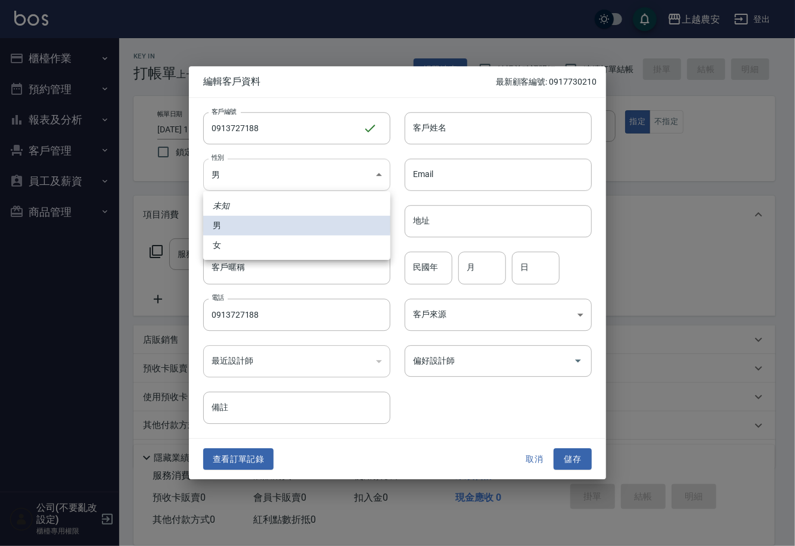
click at [239, 177] on body "上越農安 登出 櫃檯作業 打帳單 帳單列表 掛單列表 現金收支登錄 高階收支登錄 材料自購登錄 每日結帳 排班表 掃碼打卡 預約管理 預約管理 單日預約紀錄 …" at bounding box center [397, 290] width 795 height 581
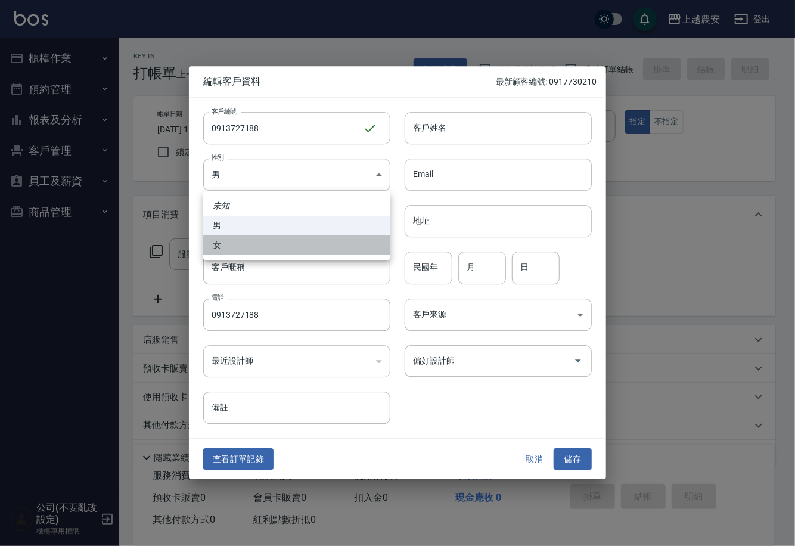
click at [257, 243] on li "女" at bounding box center [296, 246] width 187 height 20
type input "[DEMOGRAPHIC_DATA]"
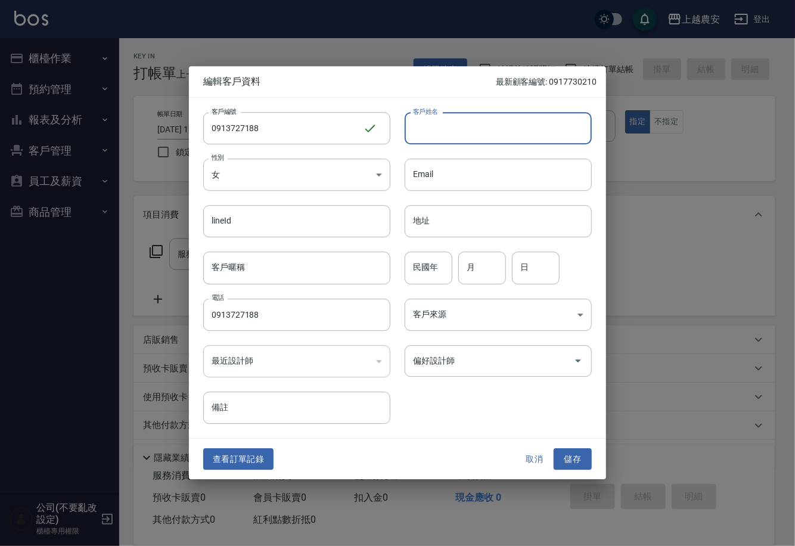
click at [461, 126] on input "客戶姓名" at bounding box center [498, 128] width 187 height 32
click at [497, 138] on input "客戶姓名" at bounding box center [498, 128] width 187 height 32
type input "李文馨"
click at [576, 467] on button "儲存" at bounding box center [573, 459] width 38 height 22
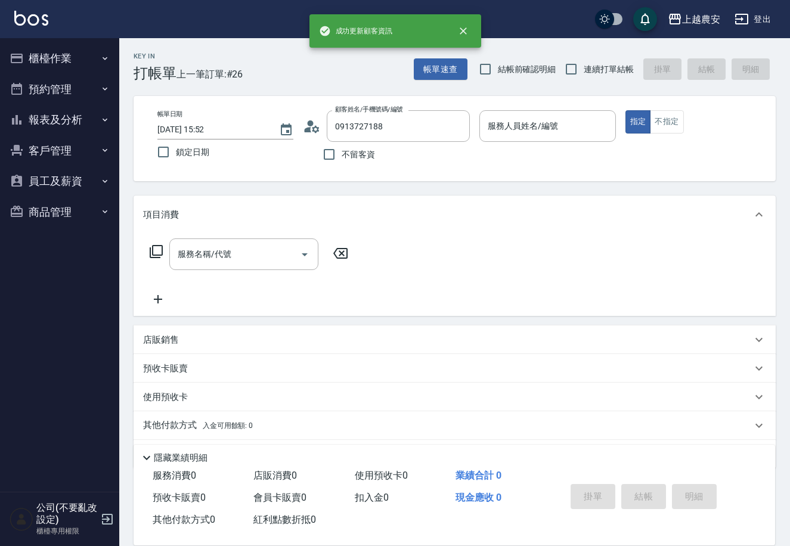
click at [49, 64] on button "櫃檯作業" at bounding box center [60, 58] width 110 height 31
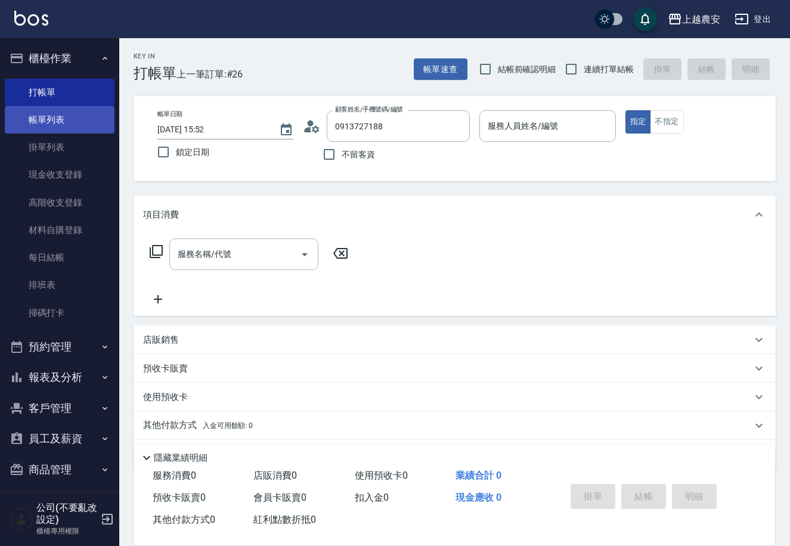
click at [44, 116] on link "帳單列表" at bounding box center [60, 119] width 110 height 27
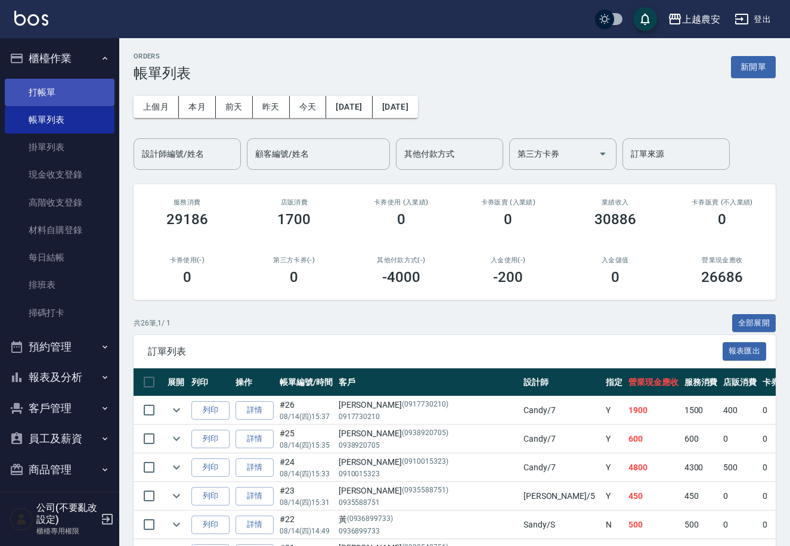
click at [64, 86] on link "打帳單" at bounding box center [60, 92] width 110 height 27
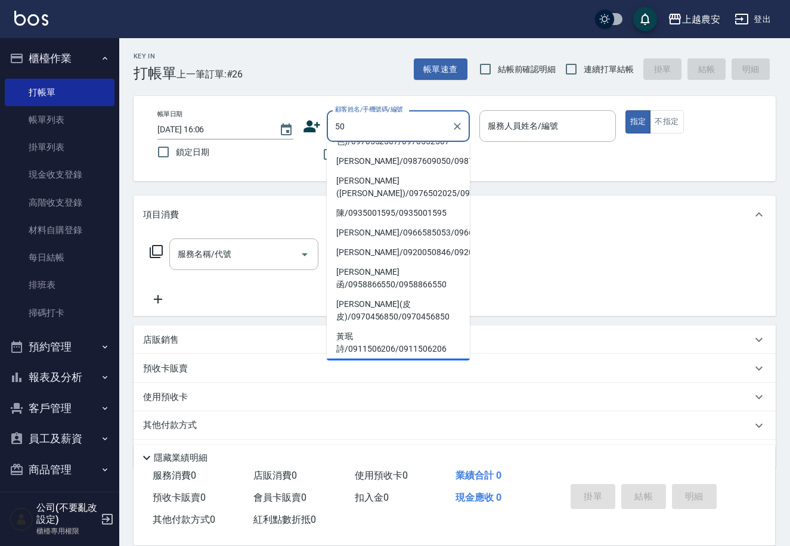
scroll to position [266, 0]
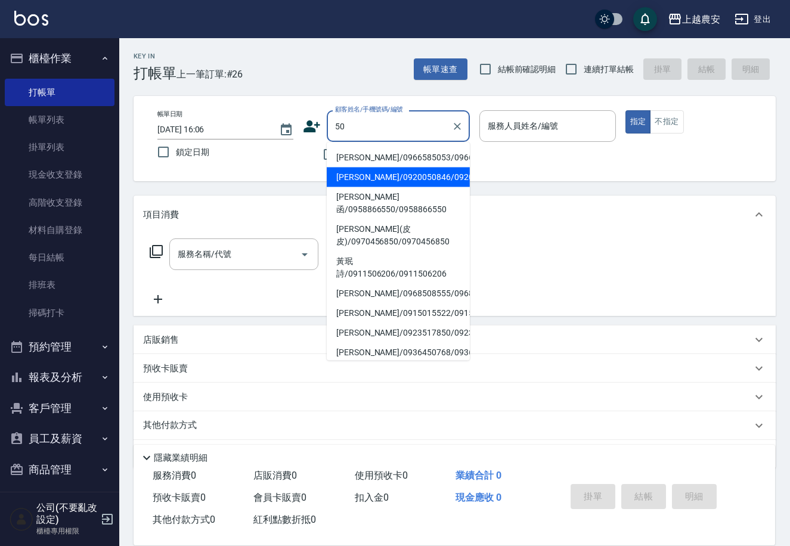
type input "500"
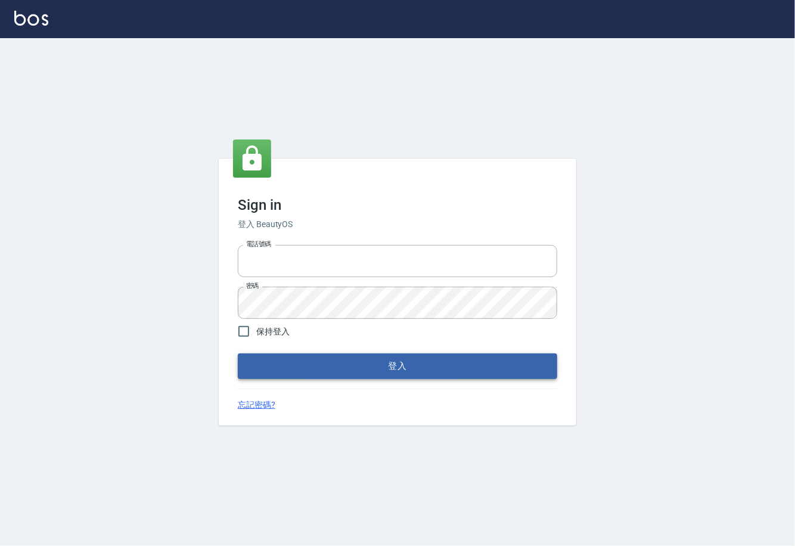
type input "0225929166"
click at [384, 361] on button "登入" at bounding box center [398, 366] width 320 height 25
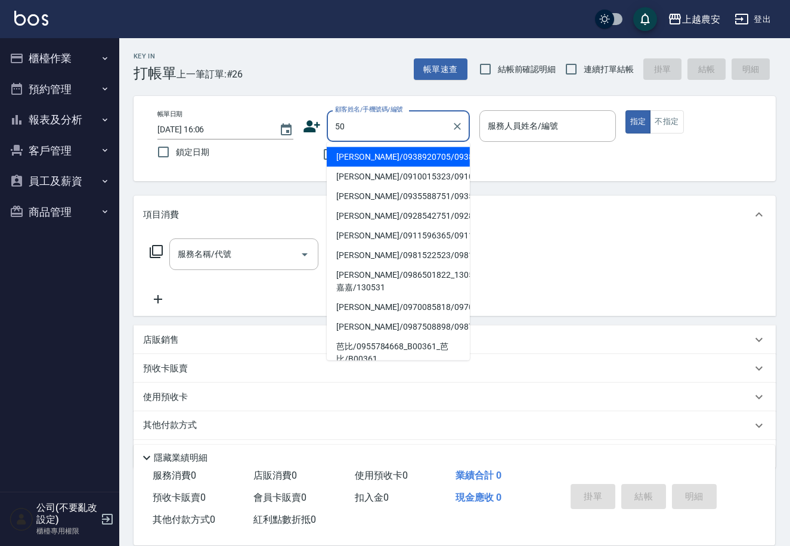
type input "500"
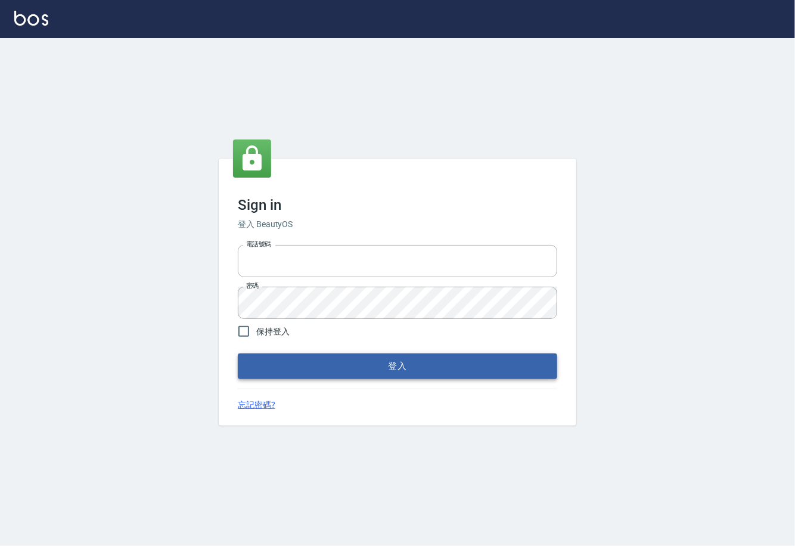
type input "0225929166"
click at [400, 367] on button "登入" at bounding box center [398, 366] width 320 height 25
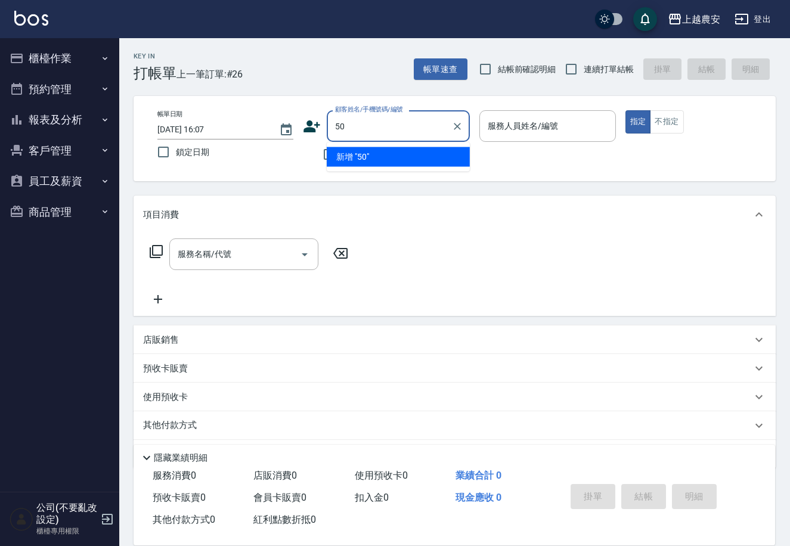
type input "5"
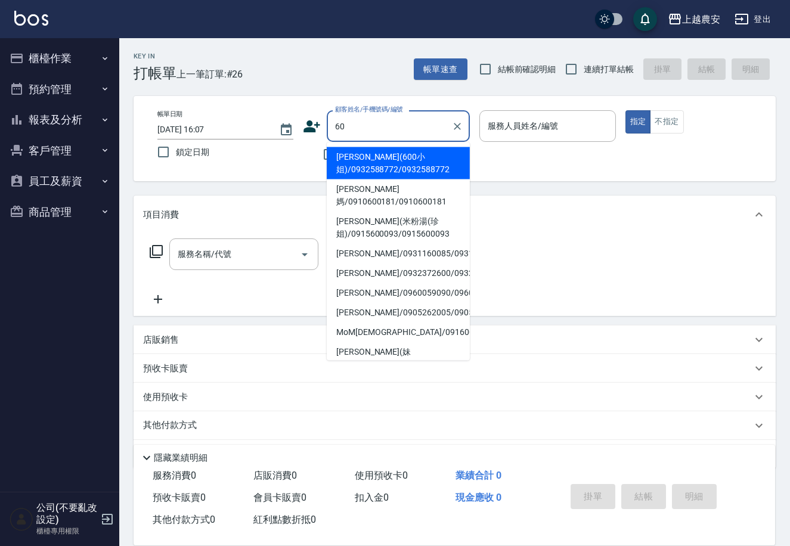
type input "6"
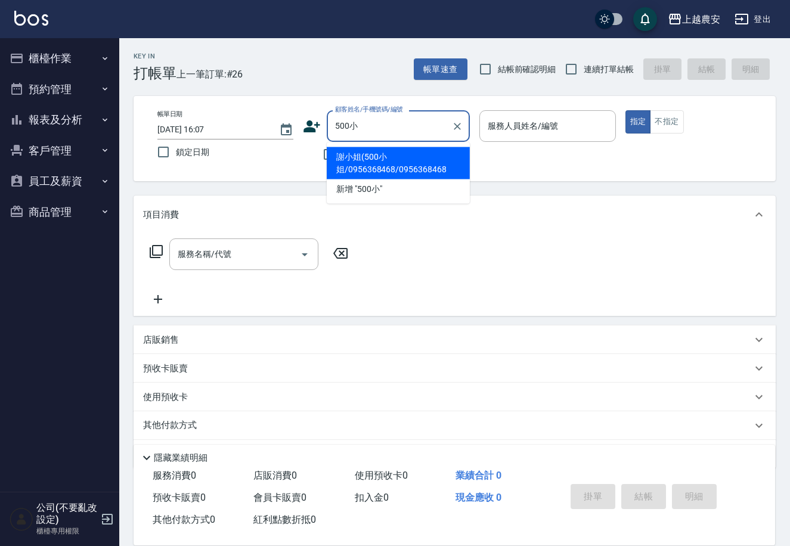
click at [368, 160] on li "謝小姐(500小姐/0956368468/0956368468" at bounding box center [398, 163] width 143 height 32
type input "謝小姐(500小姐/0956368468/0956368468"
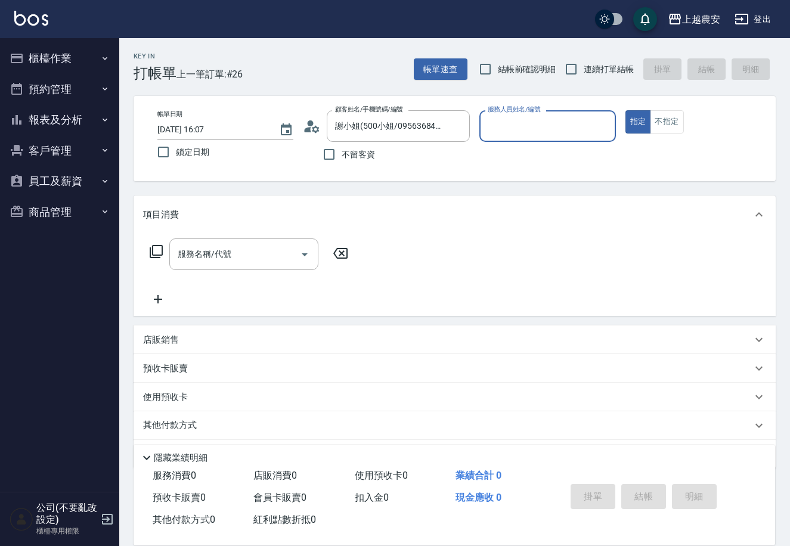
type input "[PERSON_NAME]-12"
click at [244, 263] on input "服務名稱/代號" at bounding box center [235, 254] width 120 height 21
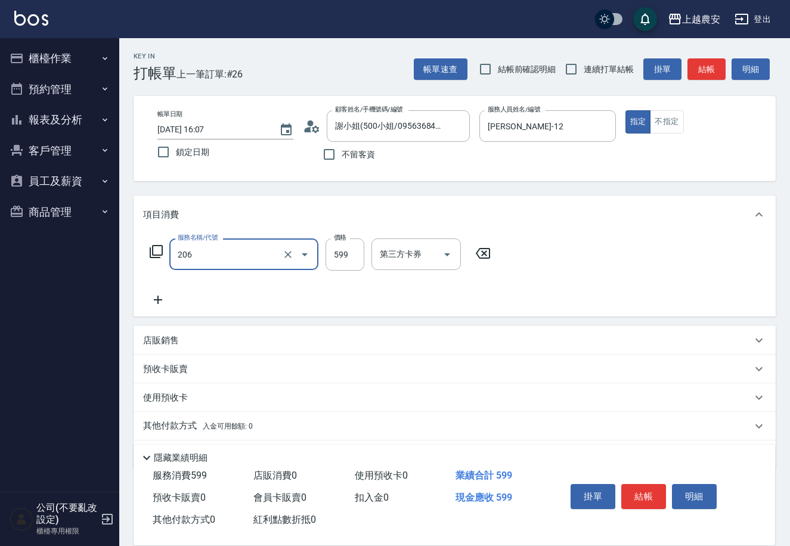
type input "洗+剪(206)"
type input "700"
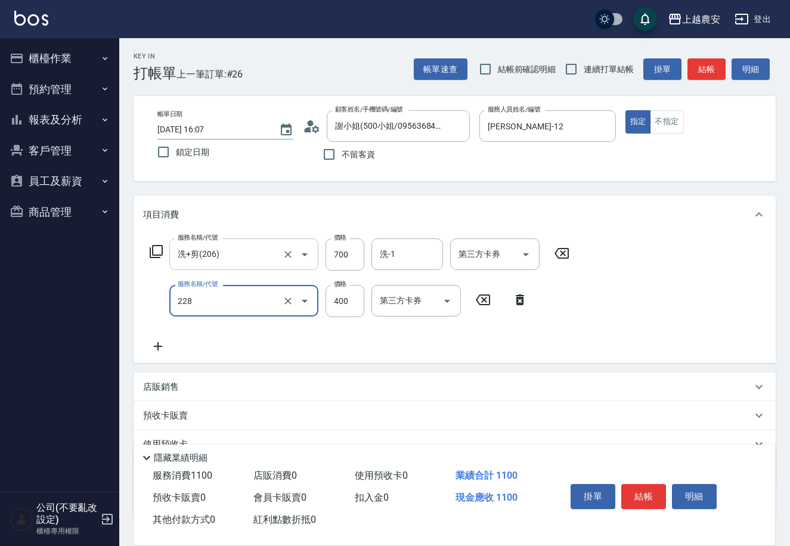
type input "洗髮(228)"
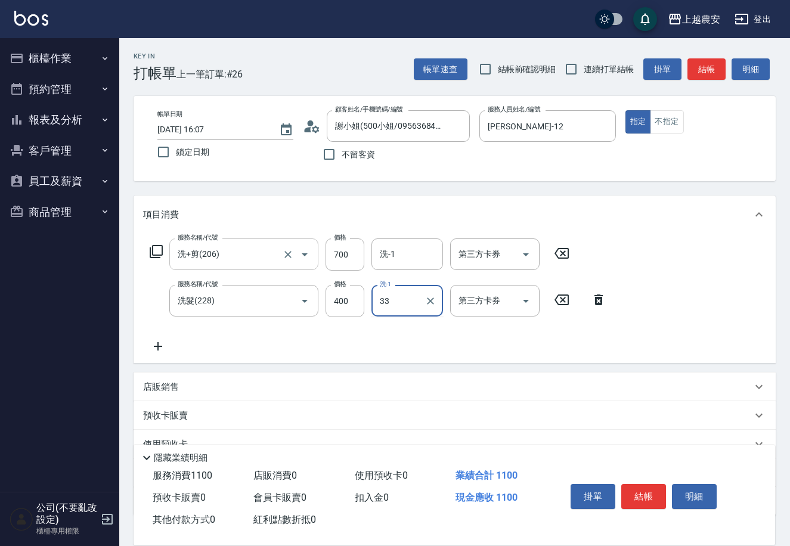
type input "[PERSON_NAME]-33"
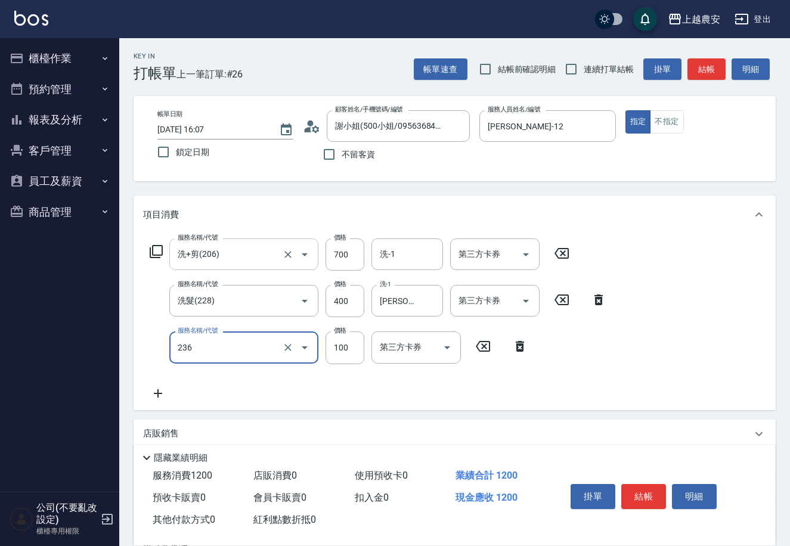
type input "手棒(236)"
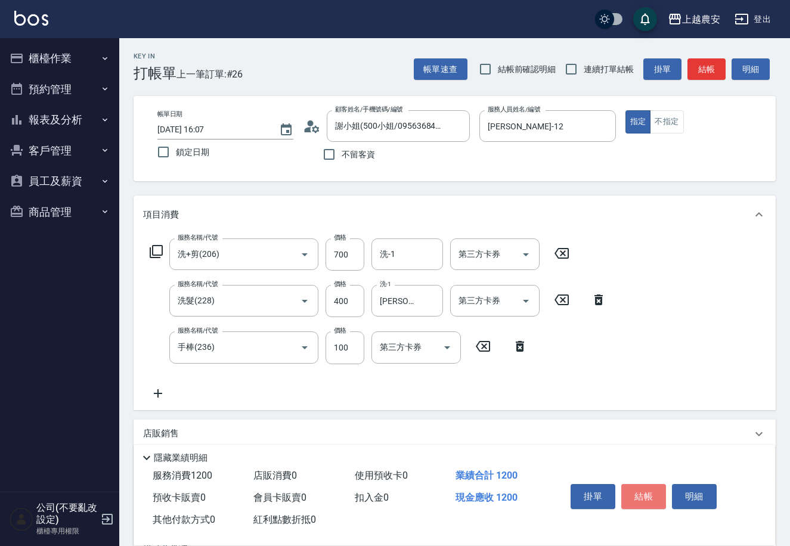
drag, startPoint x: 652, startPoint y: 499, endPoint x: 612, endPoint y: 481, distance: 44.6
click at [631, 490] on button "結帳" at bounding box center [643, 496] width 45 height 25
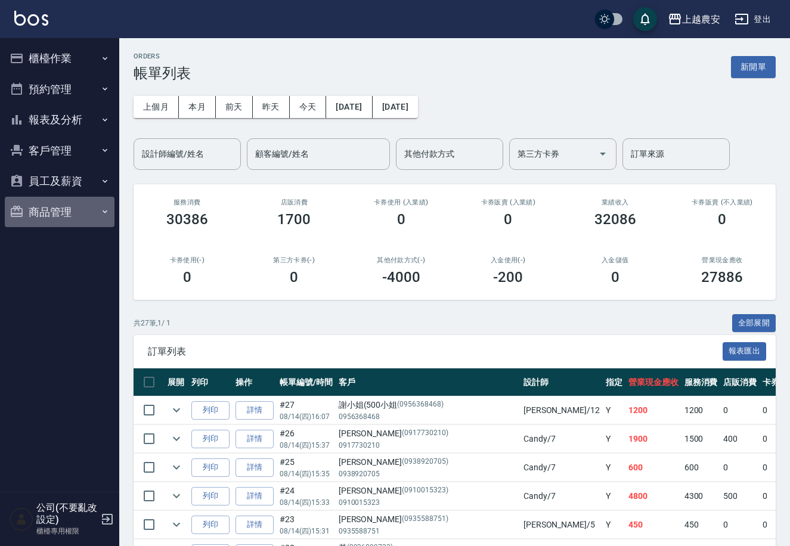
click at [63, 215] on button "商品管理" at bounding box center [60, 212] width 110 height 31
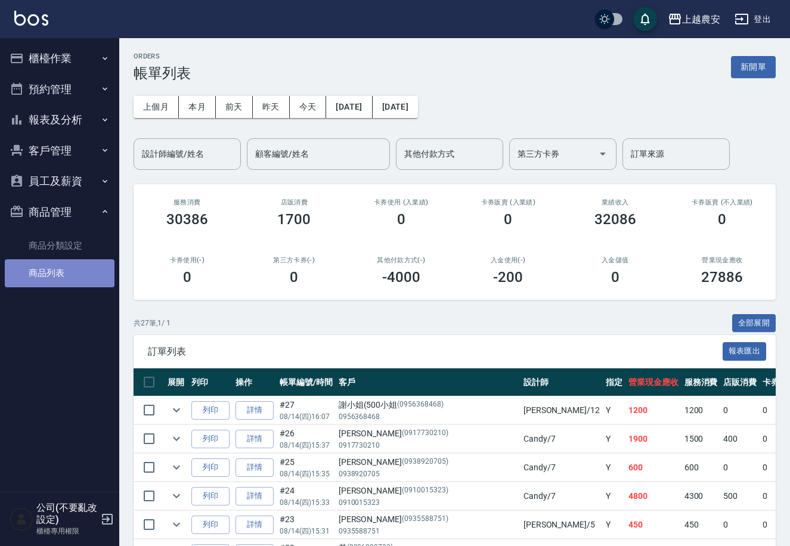
click at [73, 275] on link "商品列表" at bounding box center [60, 272] width 110 height 27
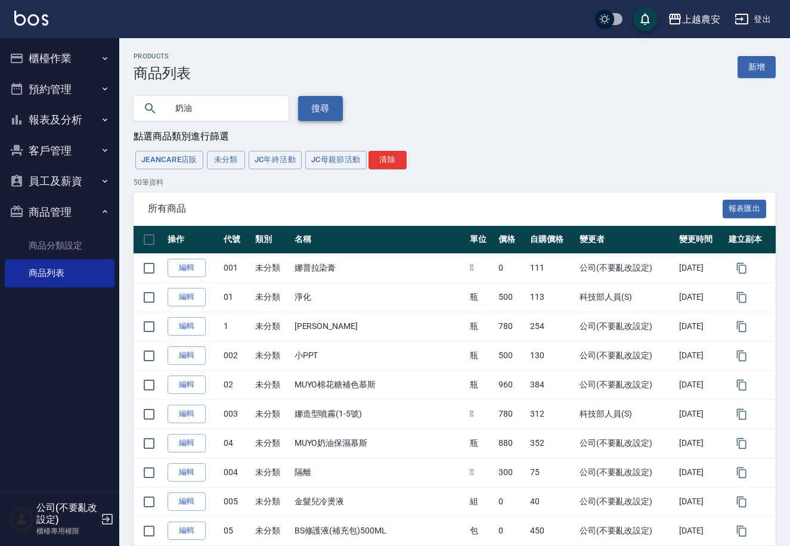
type input "奶油"
click at [302, 97] on button "搜尋" at bounding box center [320, 108] width 45 height 25
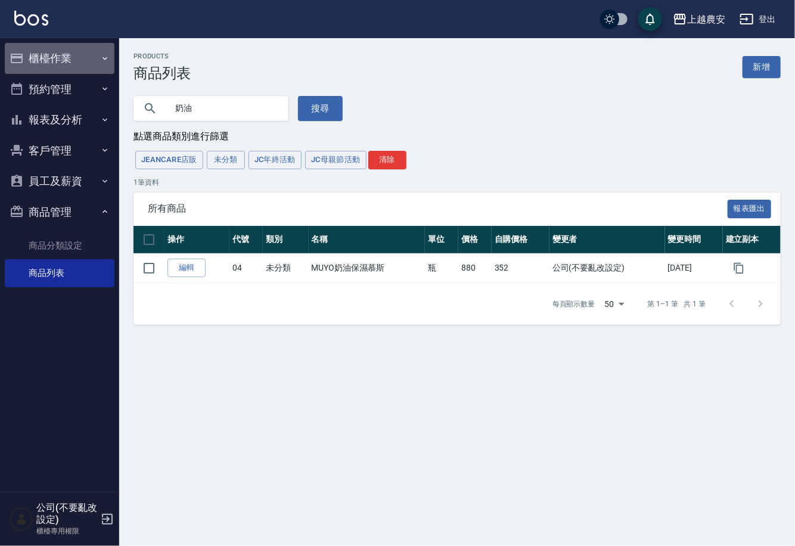
click at [73, 54] on button "櫃檯作業" at bounding box center [60, 58] width 110 height 31
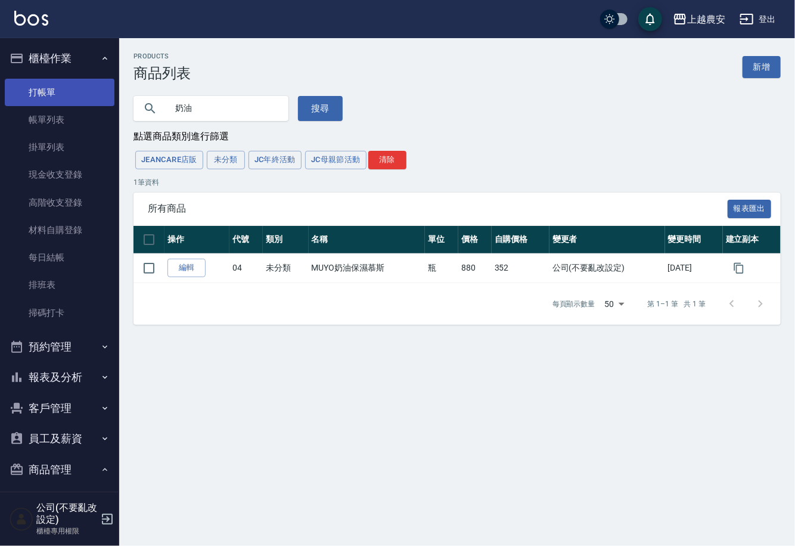
click at [57, 79] on link "打帳單" at bounding box center [60, 92] width 110 height 27
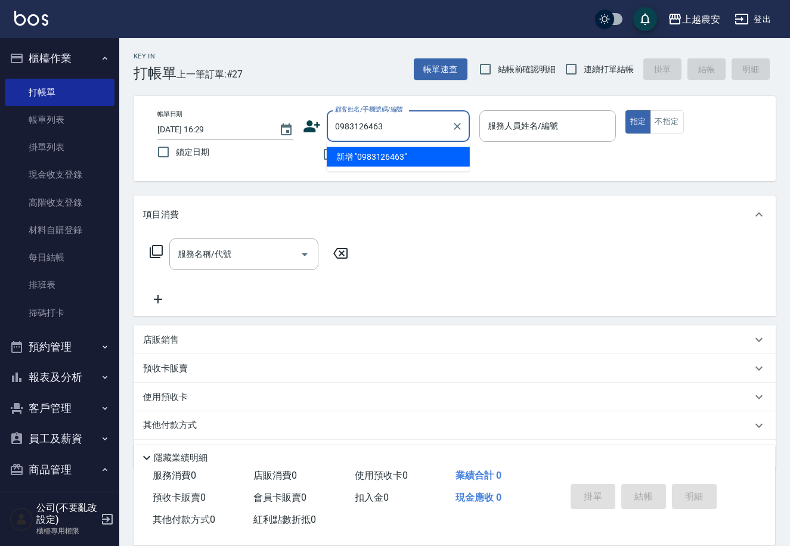
click at [380, 162] on li "新增 "0983126463"" at bounding box center [398, 157] width 143 height 20
type input "0983126463"
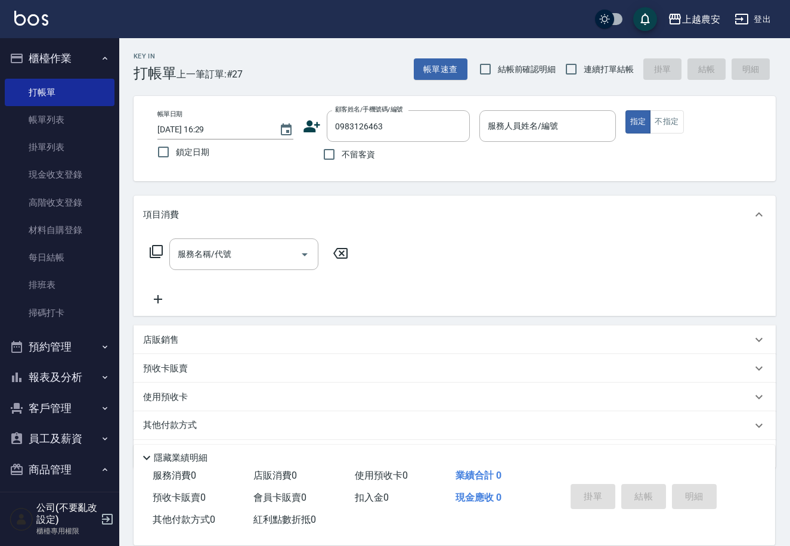
click at [307, 125] on icon at bounding box center [312, 126] width 18 height 18
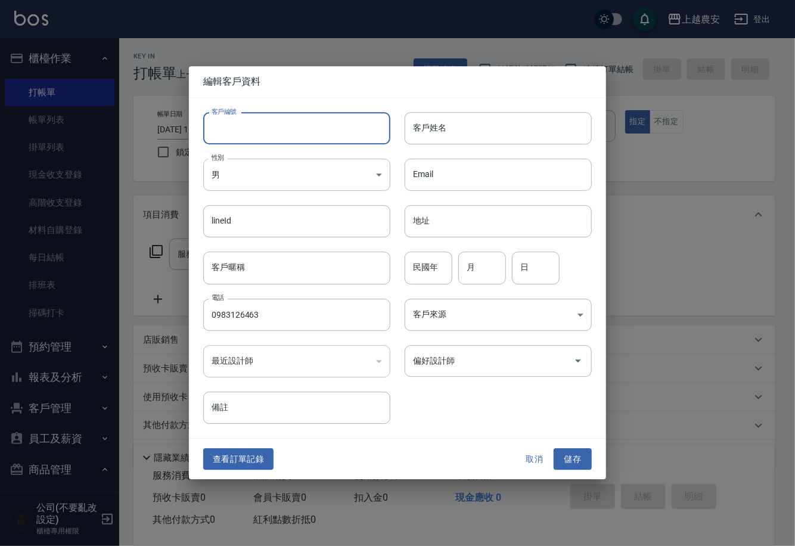
click at [307, 131] on input "客戶編號" at bounding box center [296, 128] width 187 height 32
type input "0983126463"
click at [258, 176] on body "上越農安 登出 櫃檯作業 打帳單 帳單列表 掛單列表 現金收支登錄 高階收支登錄 材料自購登錄 每日結帳 排班表 掃碼打卡 預約管理 預約管理 單日預約紀錄 …" at bounding box center [397, 290] width 795 height 581
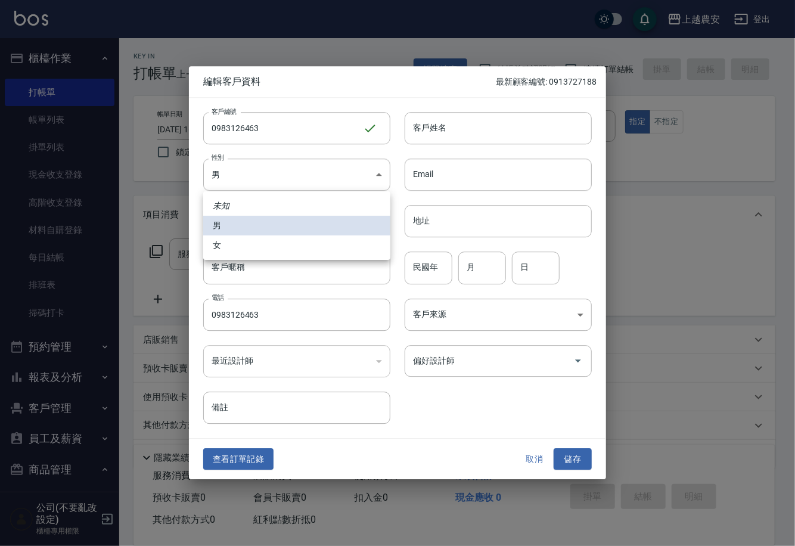
drag, startPoint x: 263, startPoint y: 243, endPoint x: 271, endPoint y: 239, distance: 9.1
click at [265, 243] on li "女" at bounding box center [296, 246] width 187 height 20
type input "[DEMOGRAPHIC_DATA]"
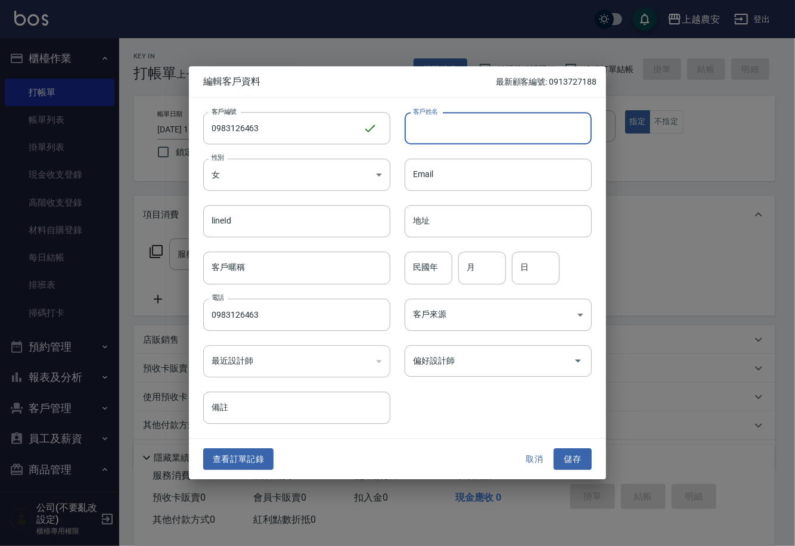
click at [437, 128] on input "客戶姓名" at bounding box center [498, 128] width 187 height 32
type input "[PERSON_NAME]"
click at [493, 361] on input "偏好設計師" at bounding box center [489, 361] width 159 height 21
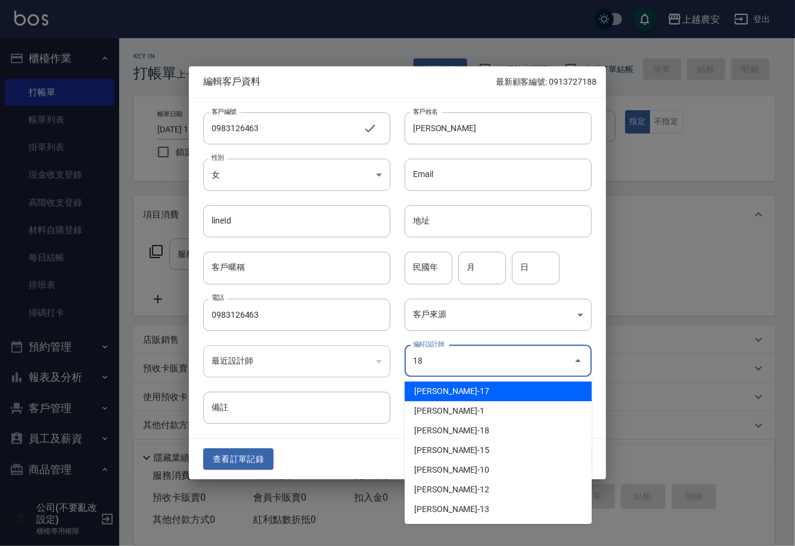
type input "[PERSON_NAME]"
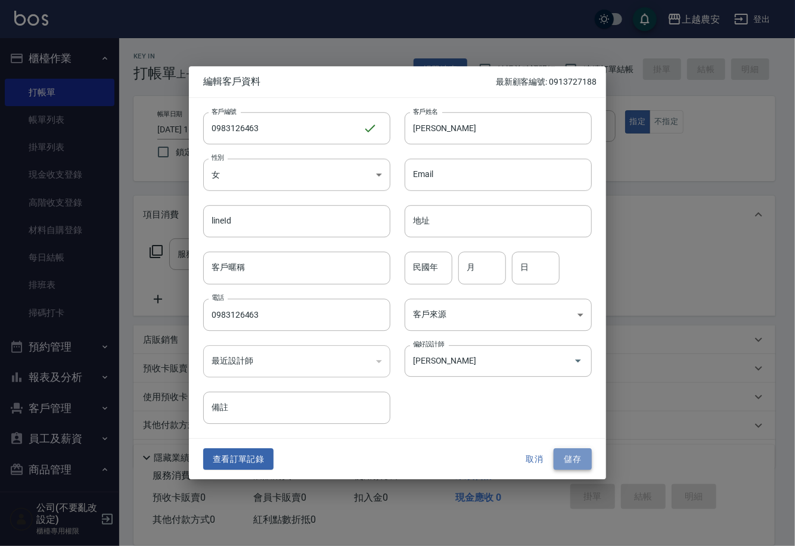
click at [583, 464] on button "儲存" at bounding box center [573, 459] width 38 height 22
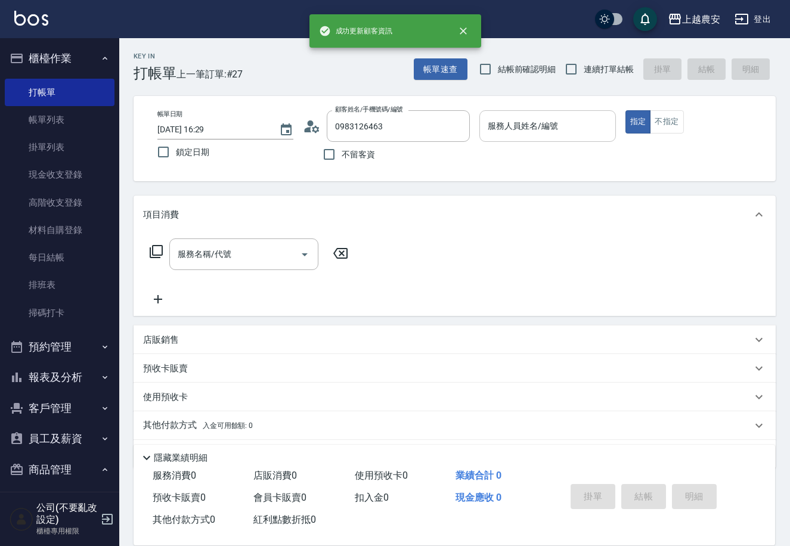
click at [500, 120] on div "服務人員姓名/編號 服務人員姓名/編號" at bounding box center [547, 126] width 136 height 32
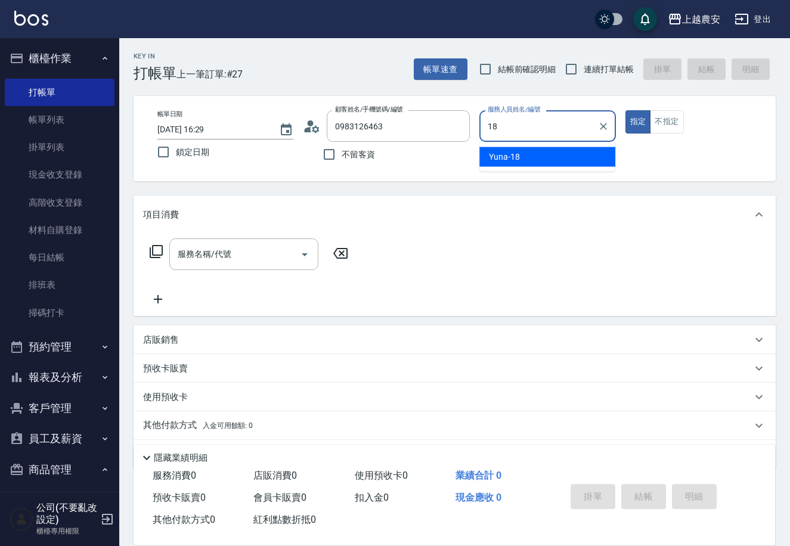
type input "Yuna-18"
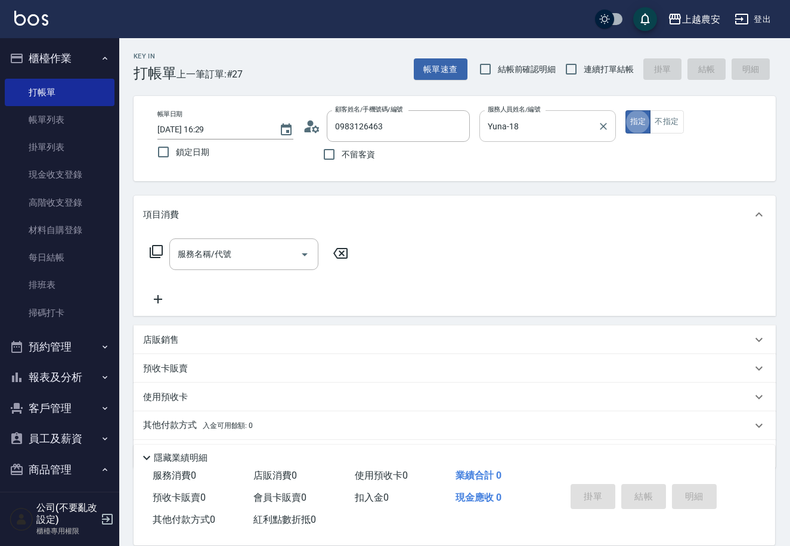
type button "true"
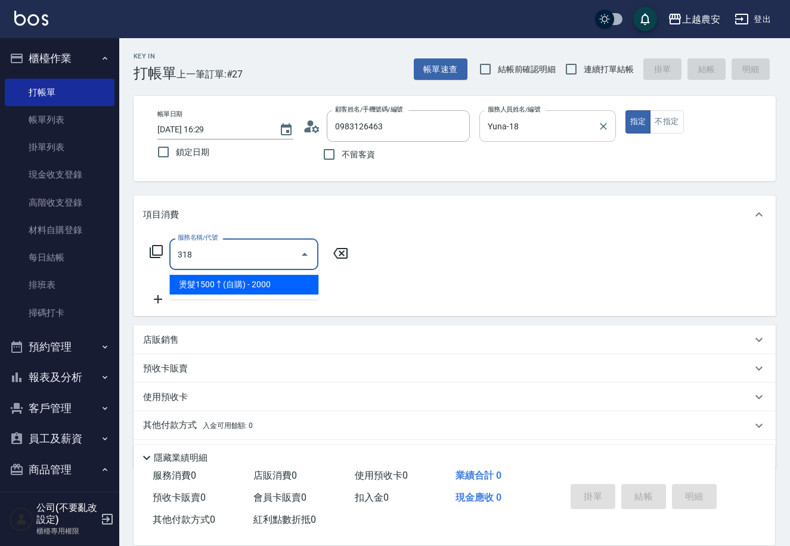
type input "燙髮1500↑(自購)(318)"
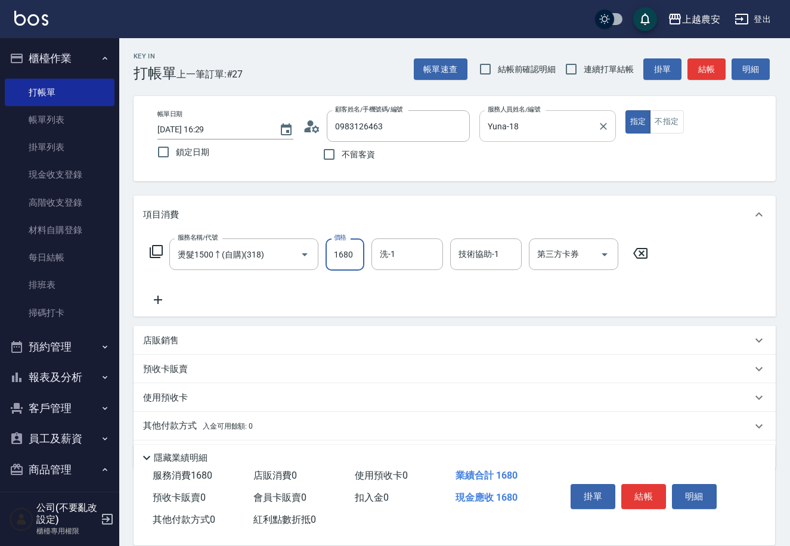
type input "1680"
type input "晴晴-37"
click at [643, 485] on button "結帳" at bounding box center [643, 496] width 45 height 25
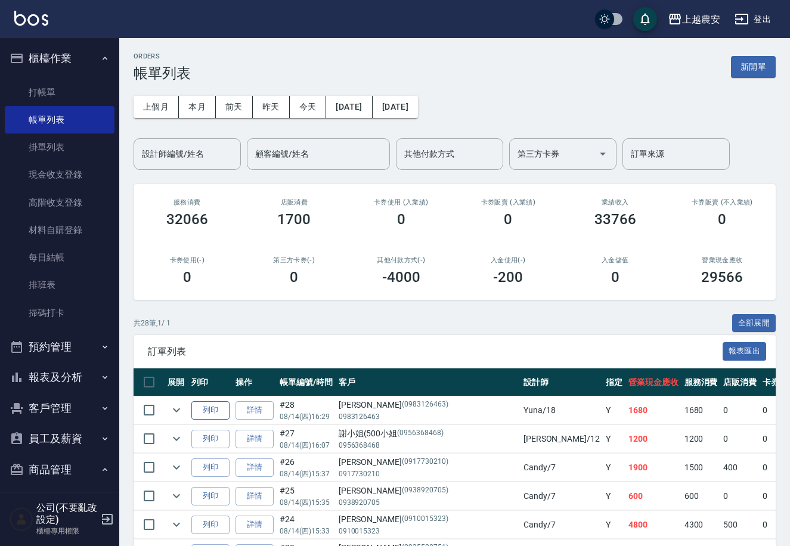
click at [208, 410] on button "列印" at bounding box center [210, 410] width 38 height 18
click at [261, 411] on link "詳情" at bounding box center [255, 410] width 38 height 18
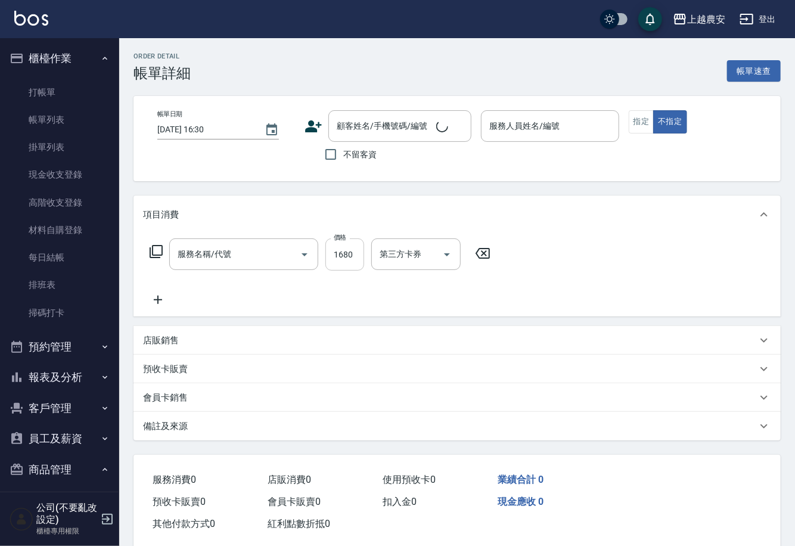
type input "[DATE] 16:29"
type input "Yuna-18"
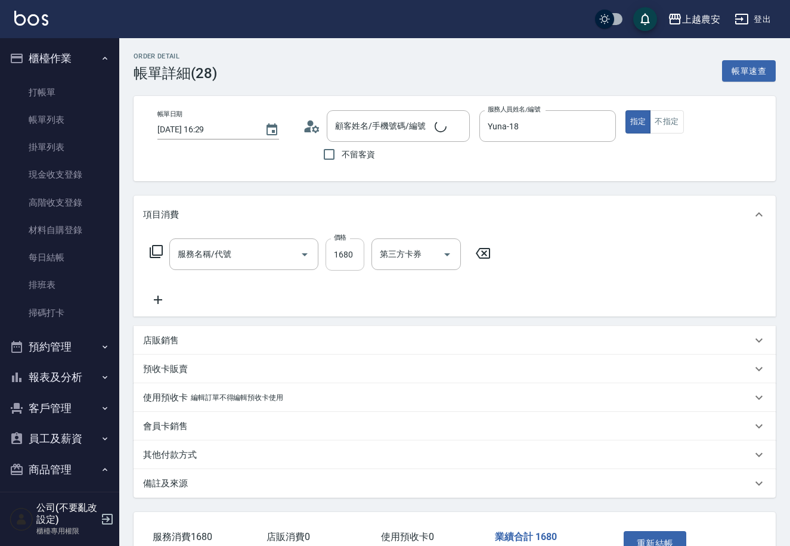
type input "燙髮1500↑(自購)(318)"
click at [328, 259] on input "1680" at bounding box center [345, 255] width 39 height 32
type input "[PERSON_NAME]/0983126463/0983126463"
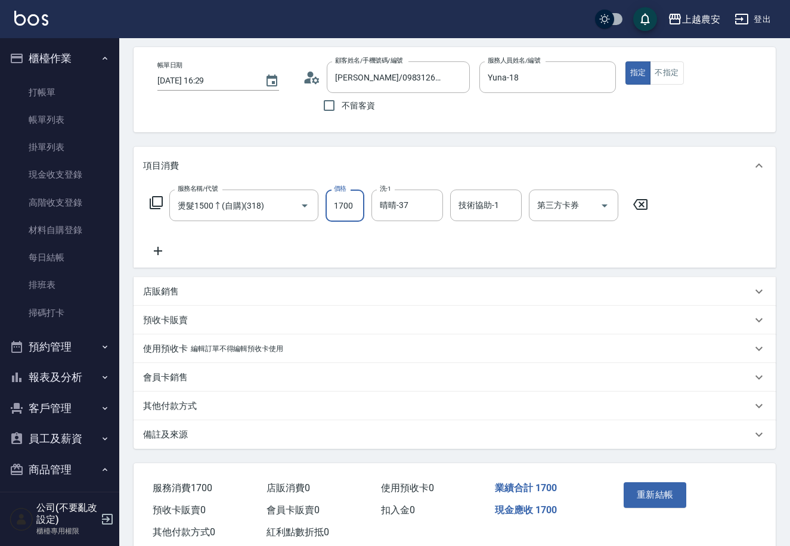
scroll to position [59, 0]
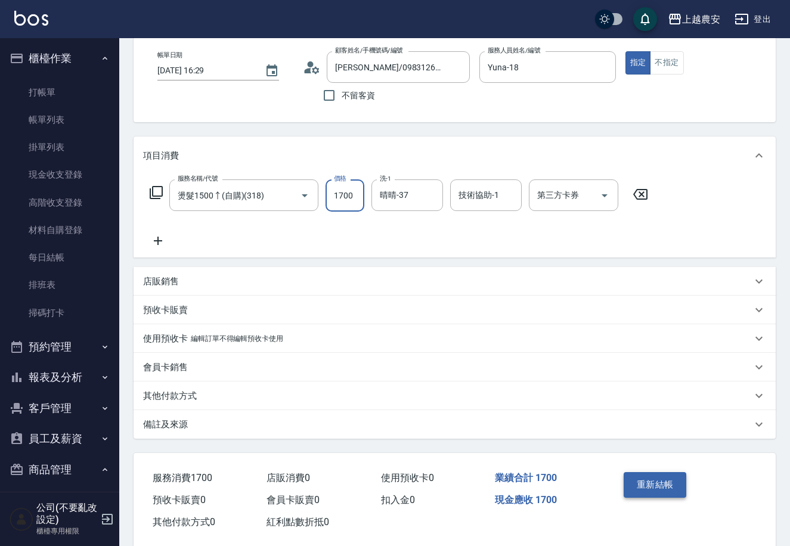
type input "1700"
click at [669, 484] on button "重新結帳" at bounding box center [655, 484] width 63 height 25
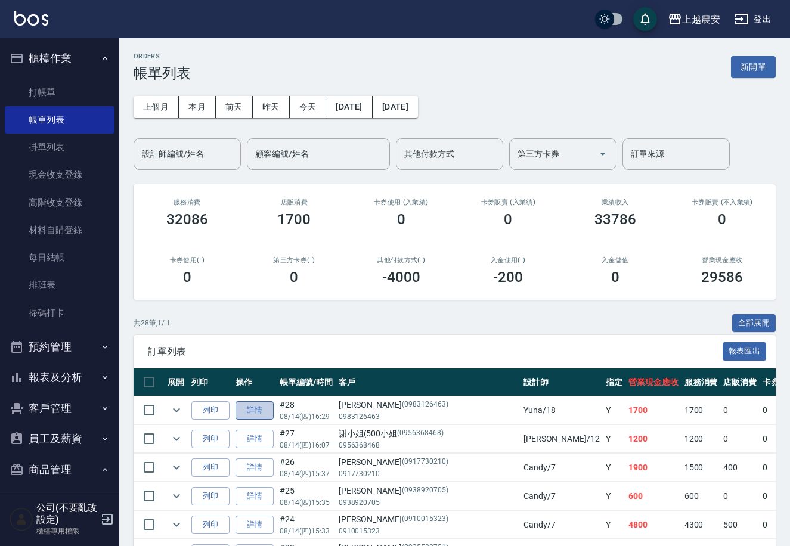
click at [258, 413] on link "詳情" at bounding box center [255, 410] width 38 height 18
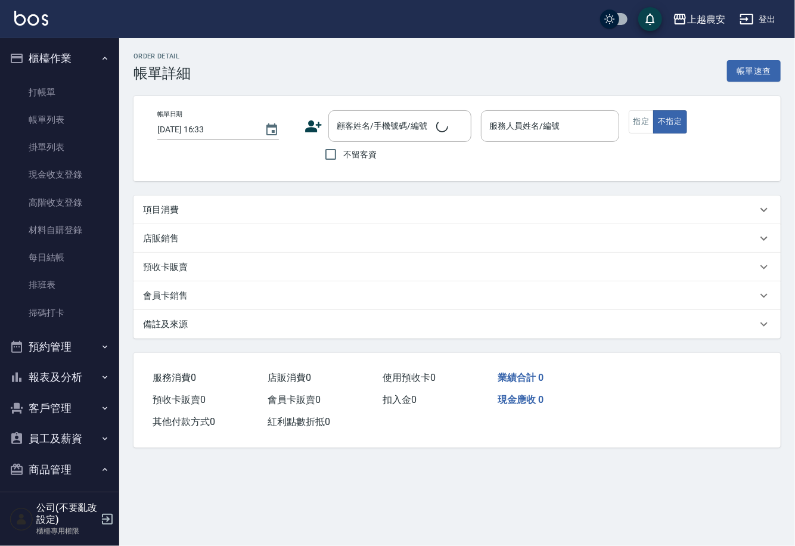
type input "[DATE] 16:29"
type input "Yuna-18"
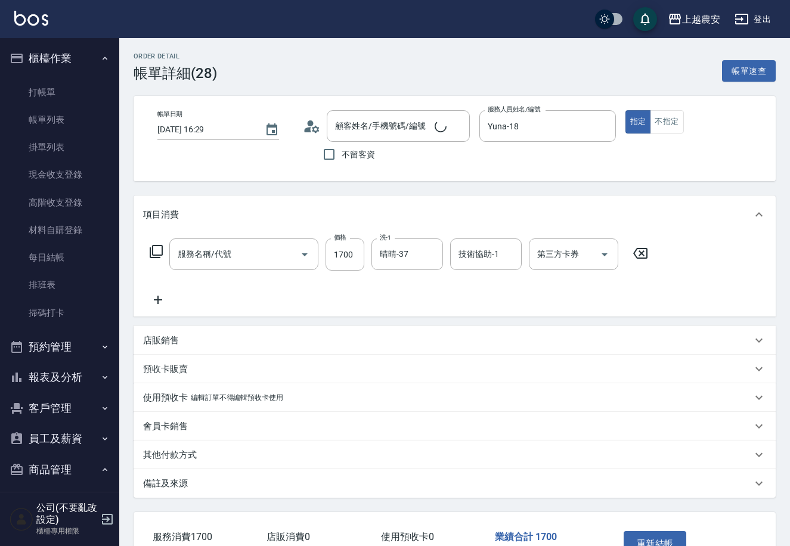
type input "燙髮1500↑(自購)(318)"
click at [328, 256] on input "1700" at bounding box center [345, 255] width 39 height 32
type input "[PERSON_NAME]/0983126463/0983126463"
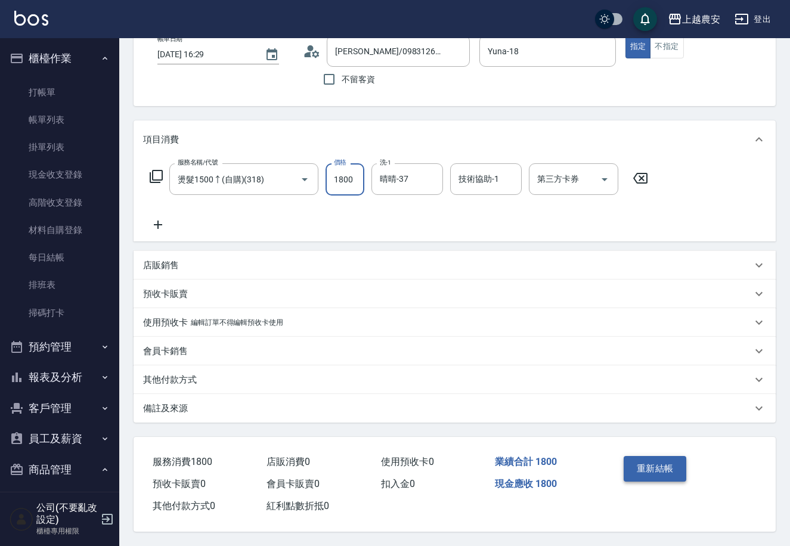
type input "1800"
click at [648, 465] on button "重新結帳" at bounding box center [655, 468] width 63 height 25
